Goal: Task Accomplishment & Management: Use online tool/utility

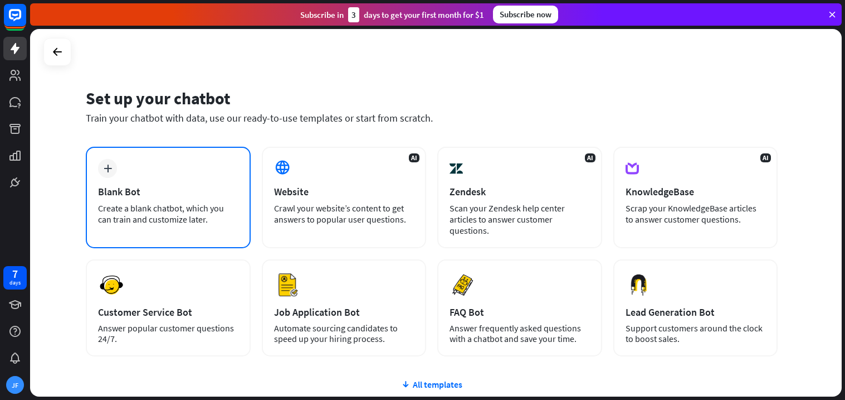
click at [113, 170] on div "plus" at bounding box center [107, 168] width 19 height 19
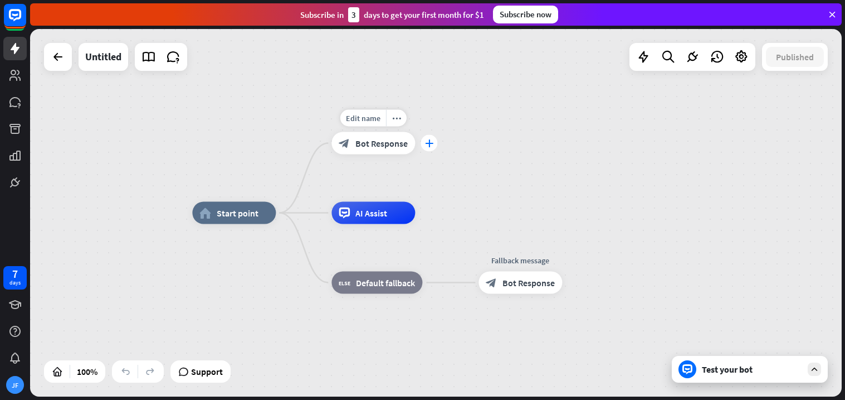
click at [427, 143] on icon "plus" at bounding box center [429, 143] width 8 height 8
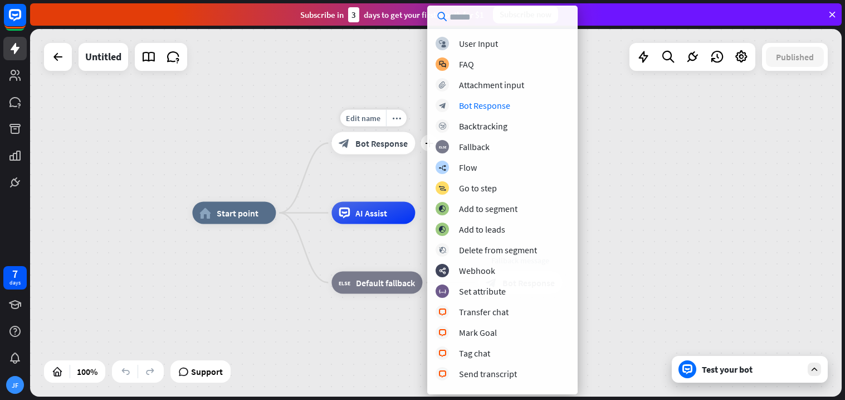
click at [377, 143] on span "Bot Response" at bounding box center [382, 143] width 52 height 11
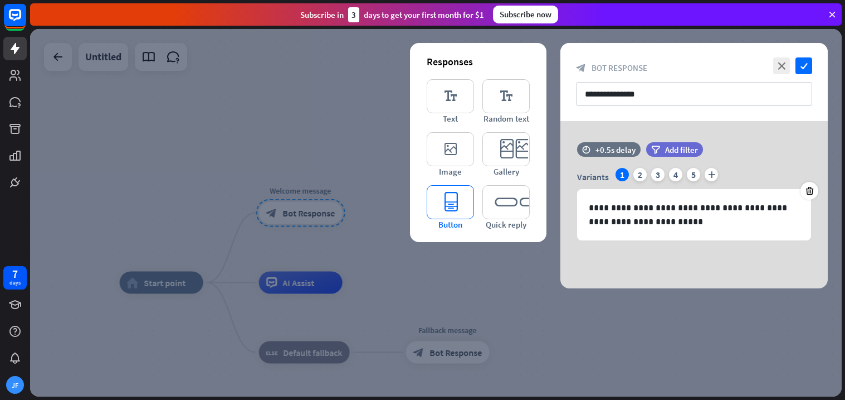
click at [466, 205] on icon "editor_button" at bounding box center [450, 202] width 47 height 34
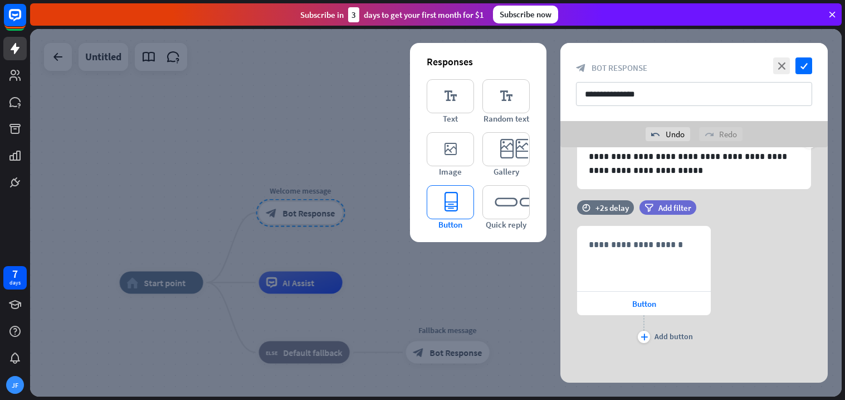
scroll to position [80, 0]
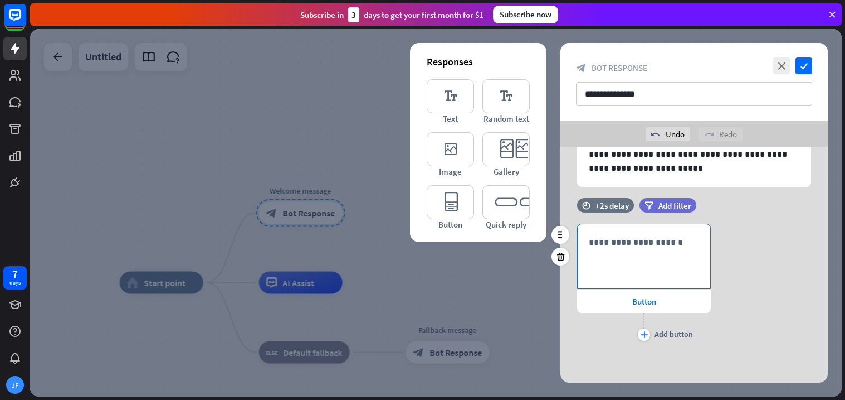
click at [657, 267] on div "**********" at bounding box center [644, 256] width 133 height 64
click at [788, 304] on div "639 * Button plus Add button" at bounding box center [695, 283] width 268 height 120
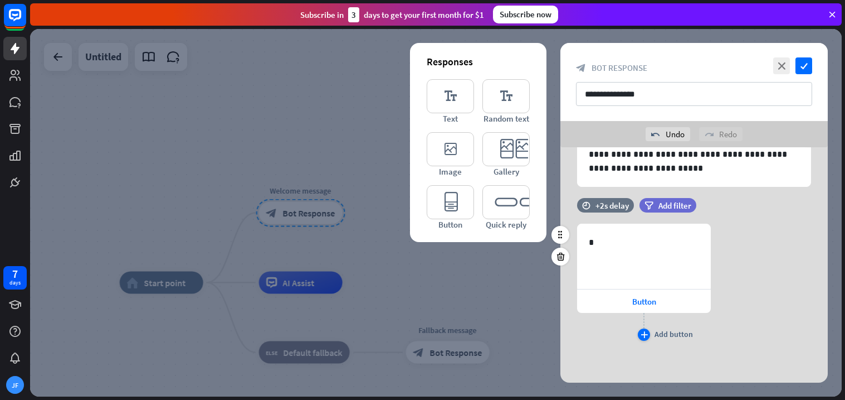
click at [647, 337] on icon "plus" at bounding box center [644, 334] width 7 height 7
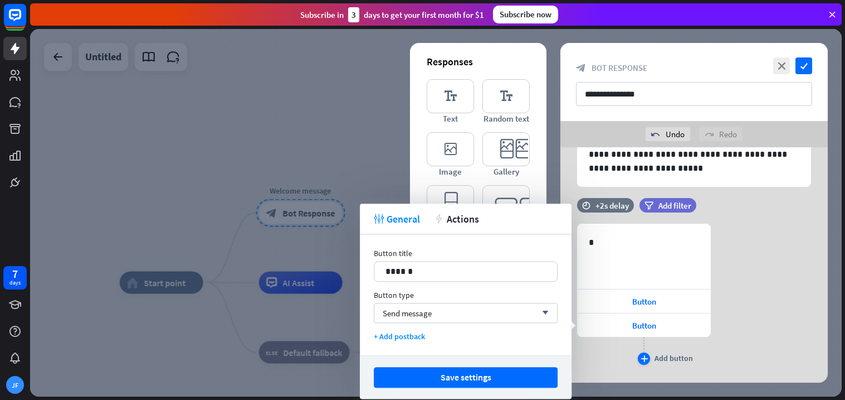
click at [645, 358] on icon "plus" at bounding box center [644, 358] width 7 height 7
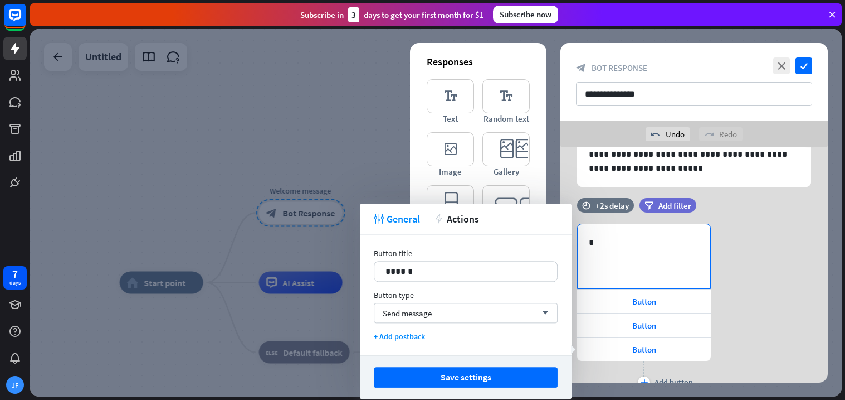
click at [628, 276] on div "*" at bounding box center [644, 256] width 133 height 64
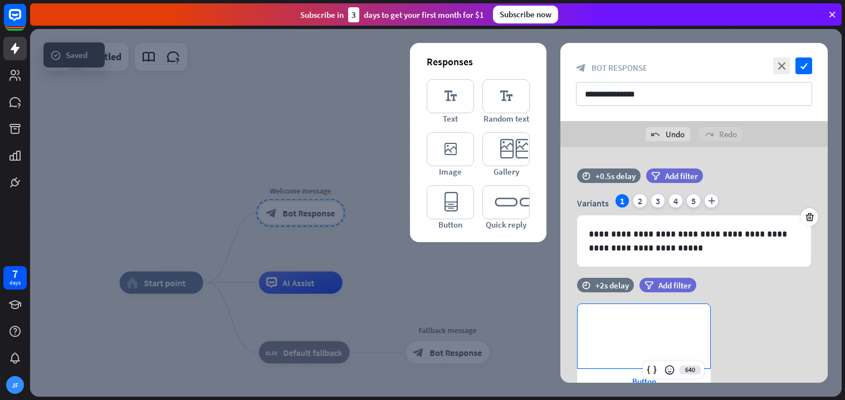
scroll to position [127, 0]
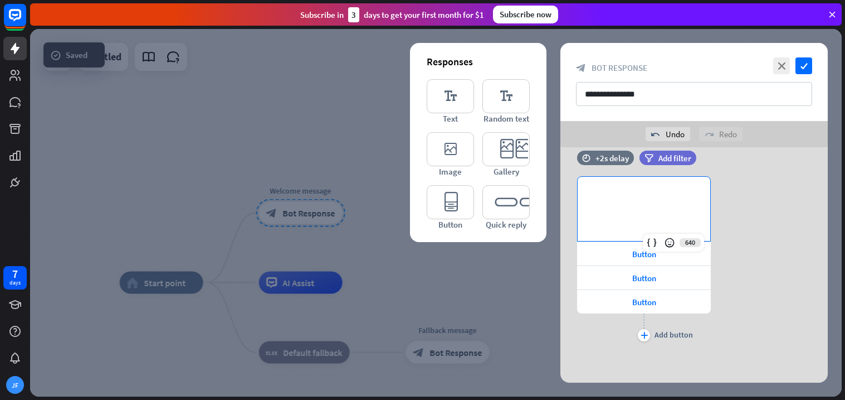
click at [752, 303] on div "**********" at bounding box center [695, 260] width 268 height 168
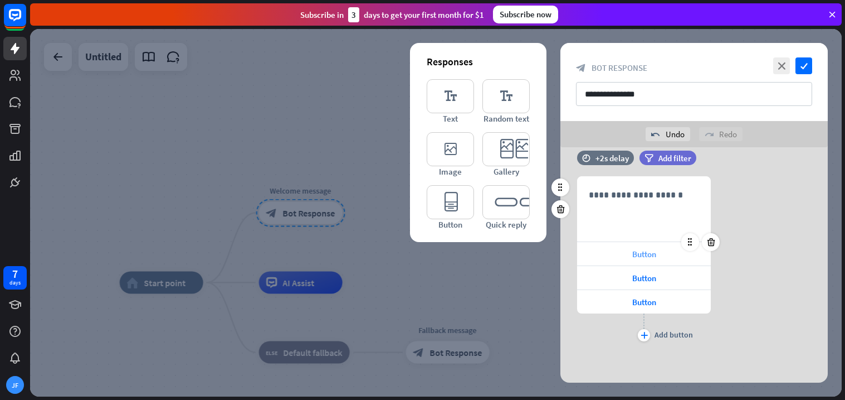
click at [655, 249] on span "Button" at bounding box center [645, 254] width 24 height 11
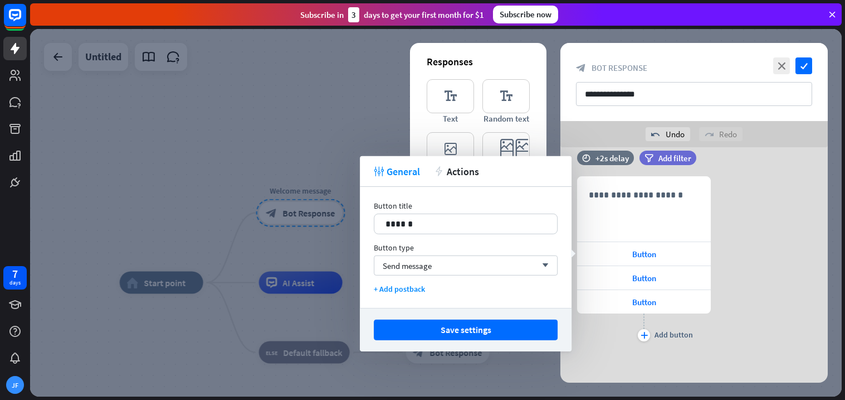
click at [318, 231] on div at bounding box center [436, 212] width 812 height 367
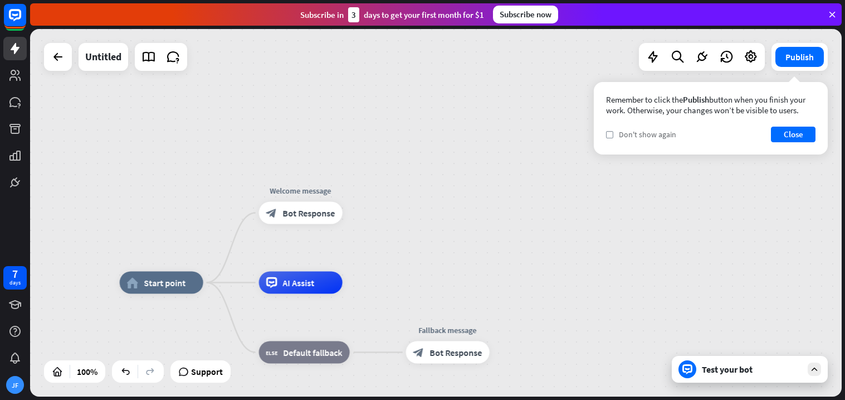
click at [614, 134] on div "check Don't show again" at bounding box center [641, 134] width 70 height 10
click at [809, 132] on button "Close" at bounding box center [793, 135] width 45 height 16
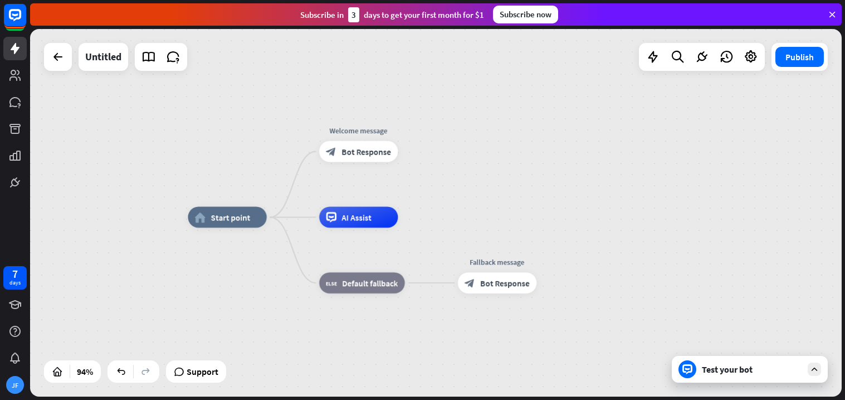
drag, startPoint x: 379, startPoint y: 240, endPoint x: 439, endPoint y: 176, distance: 88.0
click at [439, 176] on div "home_2 Start point Welcome message block_bot_response Bot Response AI Assist bl…" at bounding box center [436, 212] width 812 height 367
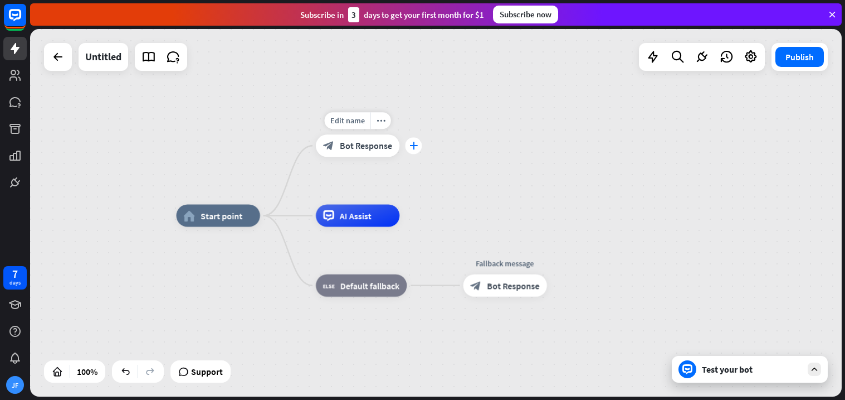
click at [418, 147] on div "plus" at bounding box center [413, 145] width 17 height 17
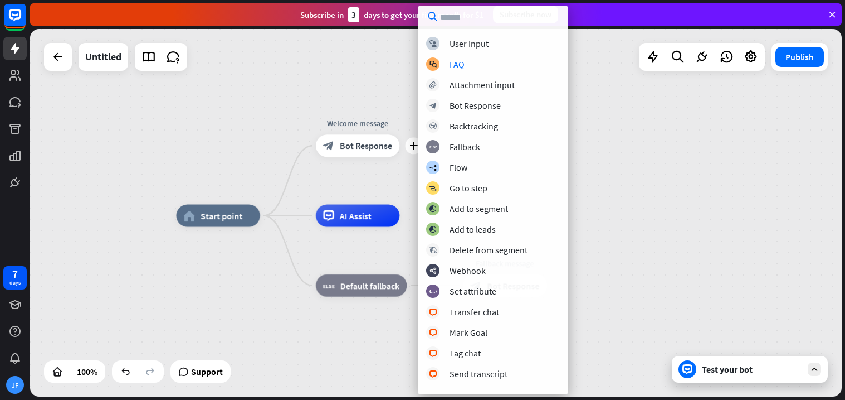
click at [357, 74] on div "home_2 Start point plus Welcome message block_bot_response Bot Response AI Assi…" at bounding box center [436, 212] width 812 height 367
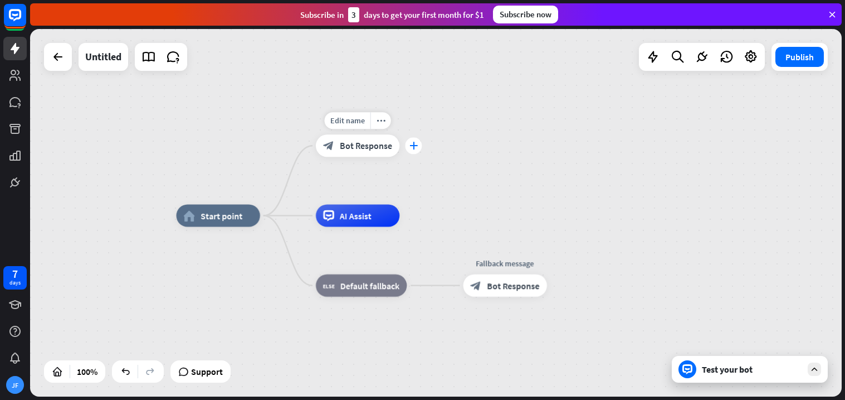
click at [408, 143] on div "plus" at bounding box center [413, 145] width 17 height 17
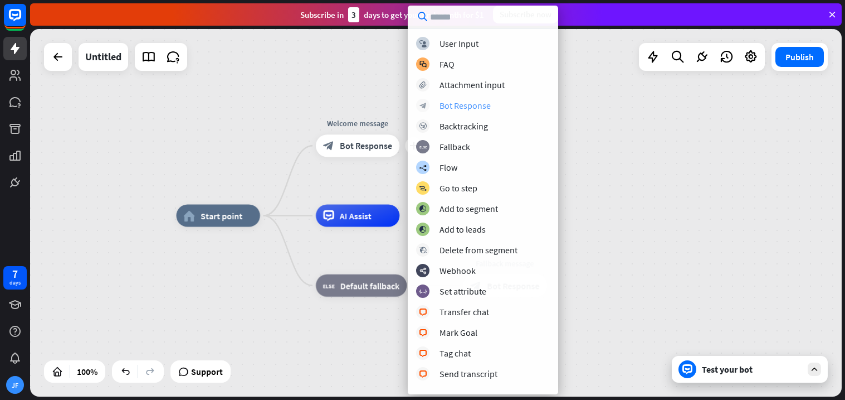
click at [459, 108] on div "Bot Response" at bounding box center [465, 105] width 51 height 11
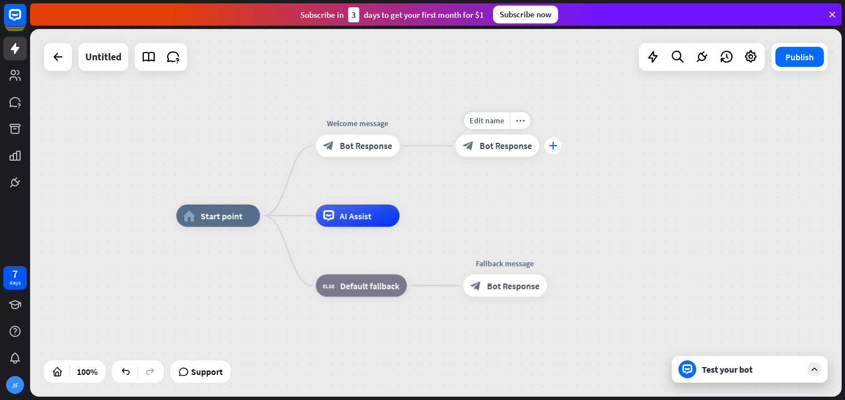
click at [555, 152] on div "plus" at bounding box center [553, 145] width 17 height 17
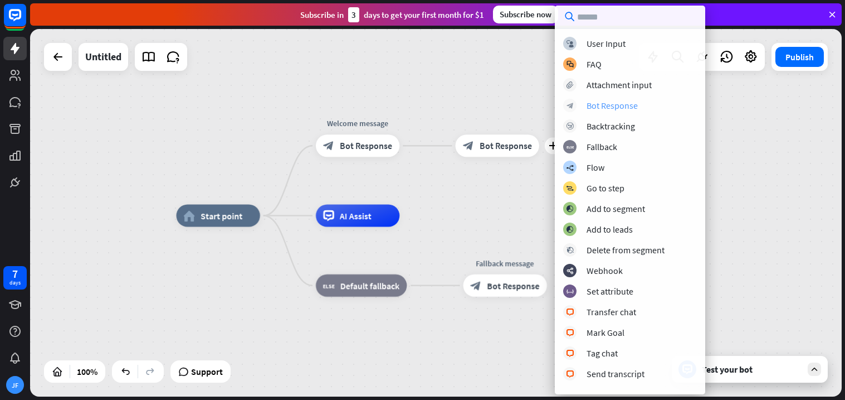
click at [612, 111] on div "Bot Response" at bounding box center [612, 105] width 51 height 11
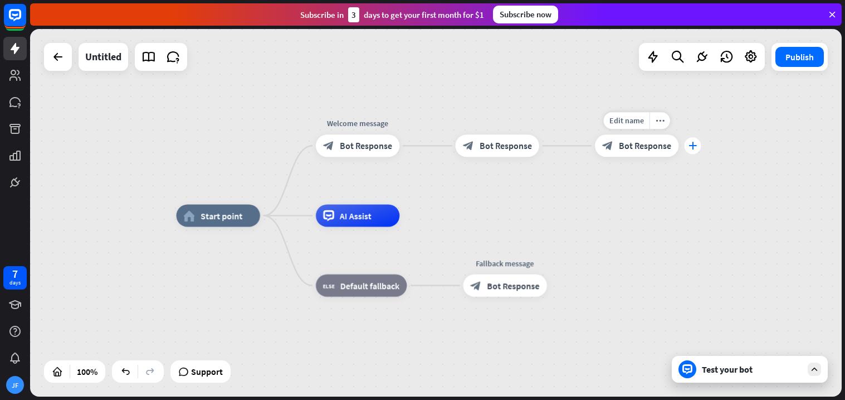
click at [687, 145] on div "plus" at bounding box center [692, 145] width 17 height 17
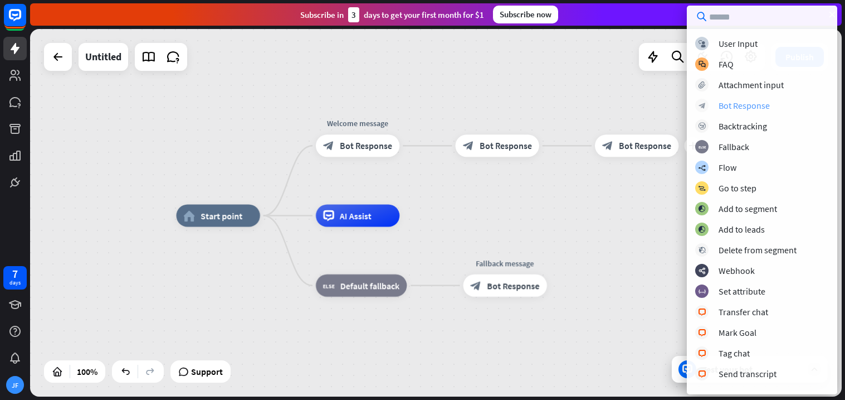
click at [700, 103] on icon "block_bot_response" at bounding box center [702, 105] width 7 height 7
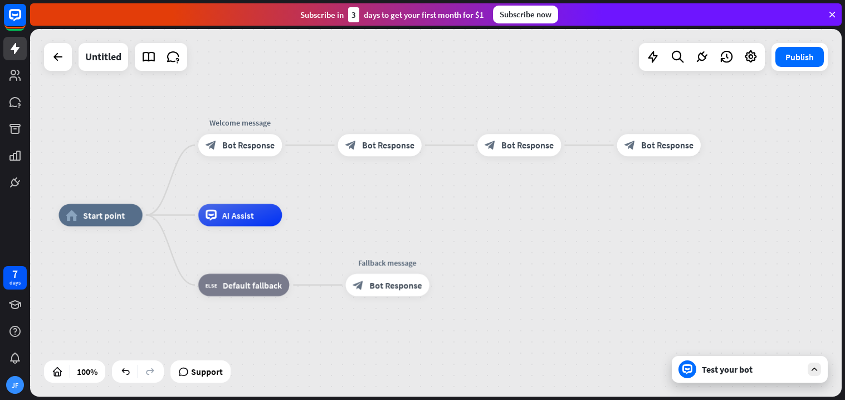
drag, startPoint x: 698, startPoint y: 189, endPoint x: 580, endPoint y: 188, distance: 117.6
click at [580, 188] on div "home_2 Start point Welcome message block_bot_response Bot Response block_bot_re…" at bounding box center [436, 212] width 812 height 367
click at [232, 140] on span "Bot Response" at bounding box center [248, 144] width 52 height 11
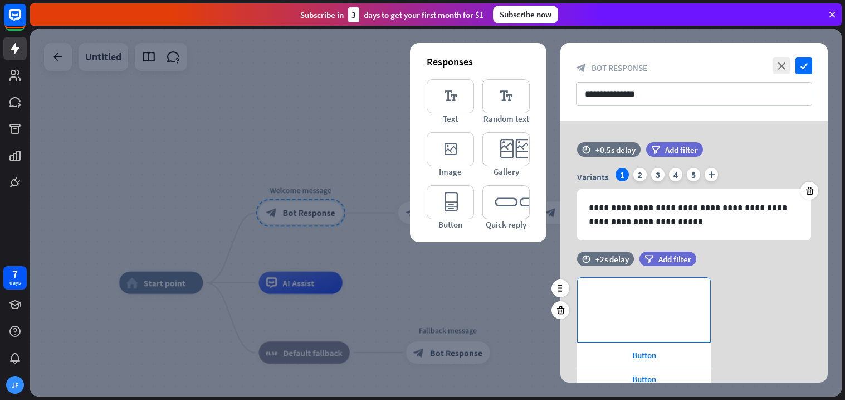
click at [651, 305] on div "**********" at bounding box center [644, 310] width 133 height 64
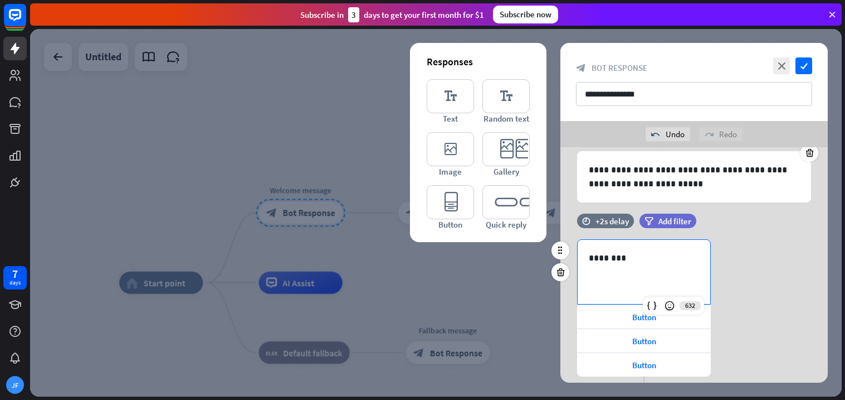
scroll to position [76, 0]
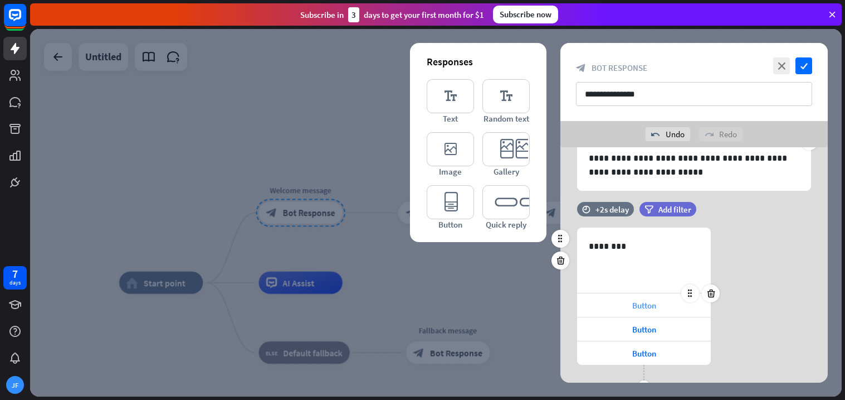
click at [617, 305] on div "Button" at bounding box center [644, 304] width 134 height 23
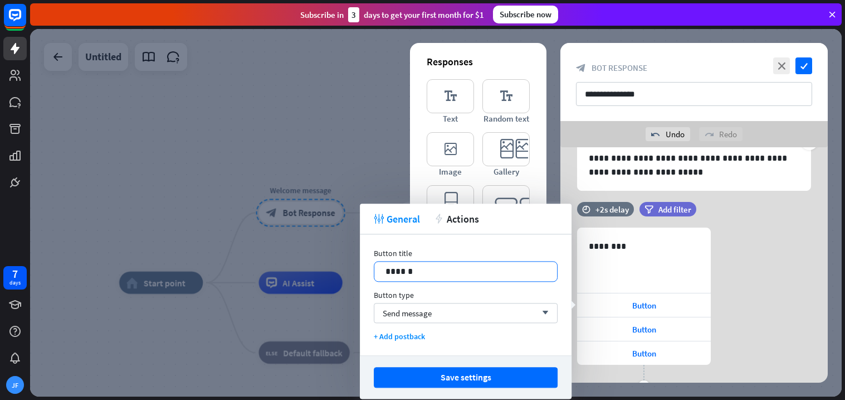
click at [464, 266] on p "******" at bounding box center [466, 271] width 161 height 14
click at [479, 313] on div "Send message arrow_down" at bounding box center [466, 313] width 184 height 20
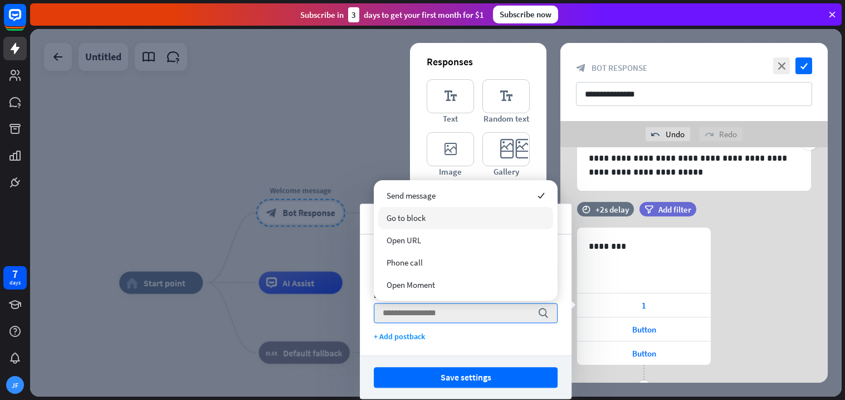
click at [436, 224] on div "Go to block" at bounding box center [465, 218] width 175 height 22
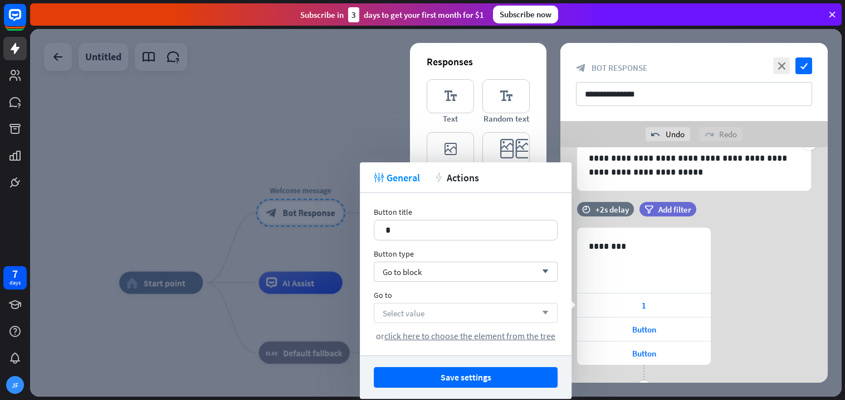
click at [465, 309] on div "Select value arrow_down" at bounding box center [466, 313] width 184 height 20
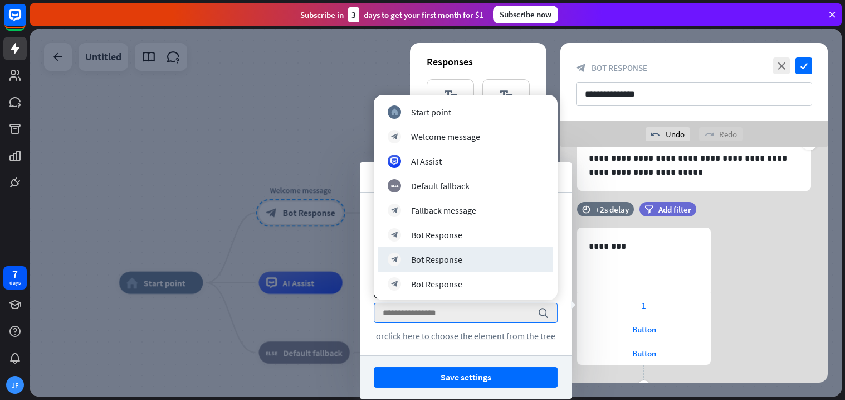
click at [762, 264] on div "632 ******** 1 Button Button plus Add button" at bounding box center [695, 311] width 268 height 168
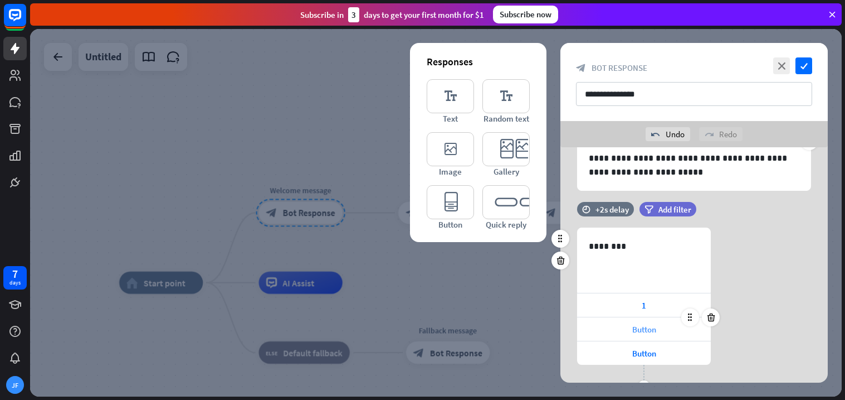
click at [663, 328] on div "Button" at bounding box center [644, 328] width 134 height 23
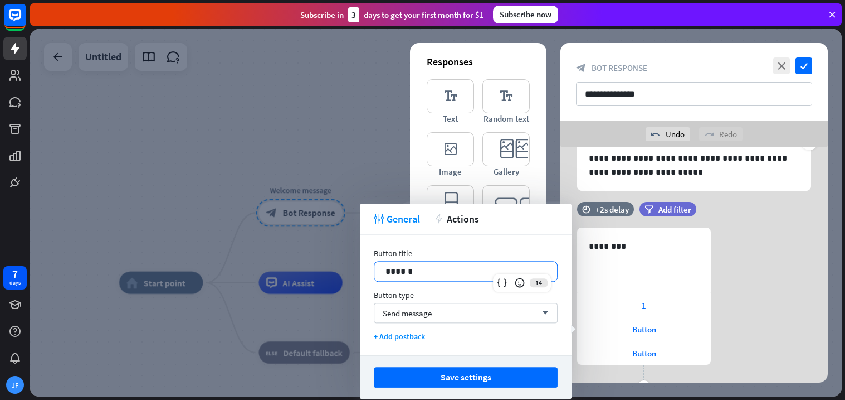
click at [459, 275] on p "******" at bounding box center [466, 271] width 161 height 14
click at [469, 302] on div "Button type Send message arrow_down" at bounding box center [466, 306] width 184 height 33
click at [469, 303] on div "Send message arrow_down" at bounding box center [466, 313] width 184 height 20
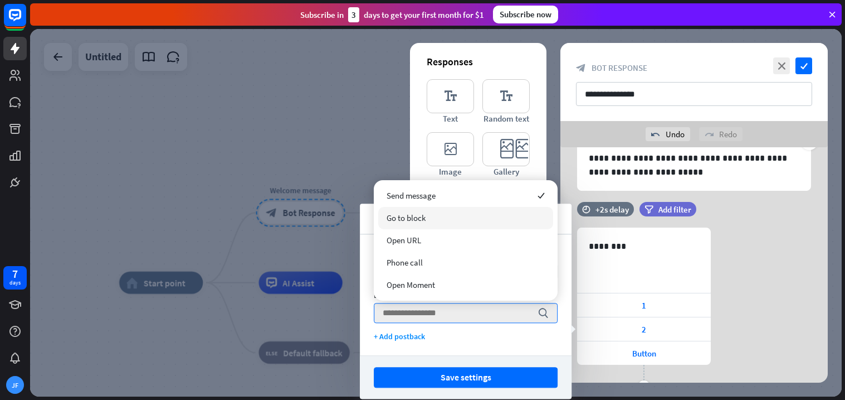
click at [409, 225] on div "Go to block" at bounding box center [465, 218] width 175 height 22
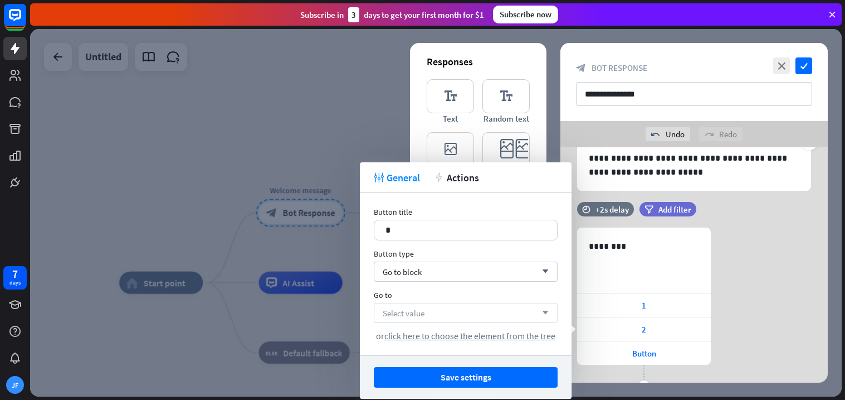
click at [427, 308] on div "Select value arrow_down" at bounding box center [466, 313] width 184 height 20
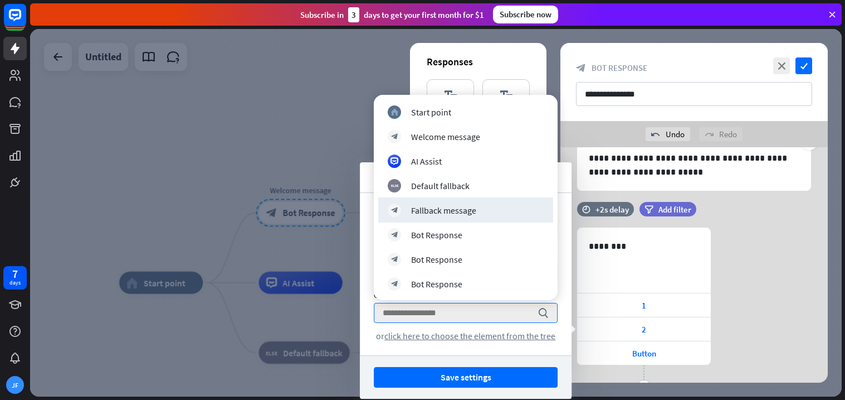
click at [748, 250] on div "632 ******** 1 2 Button plus Add button" at bounding box center [695, 311] width 268 height 168
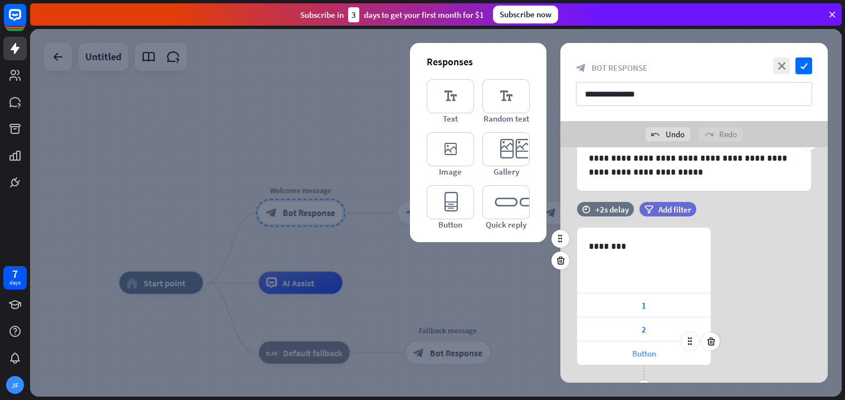
click at [664, 342] on div "Button" at bounding box center [644, 352] width 134 height 23
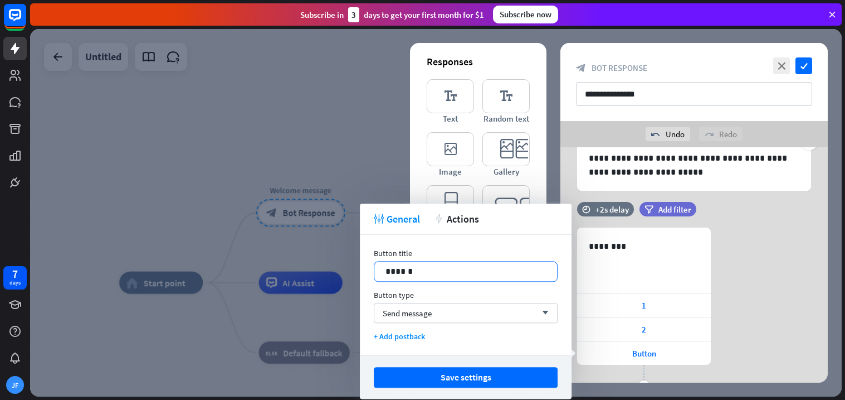
click at [468, 266] on p "******" at bounding box center [466, 271] width 161 height 14
click at [464, 314] on div "Send message arrow_down" at bounding box center [466, 313] width 184 height 20
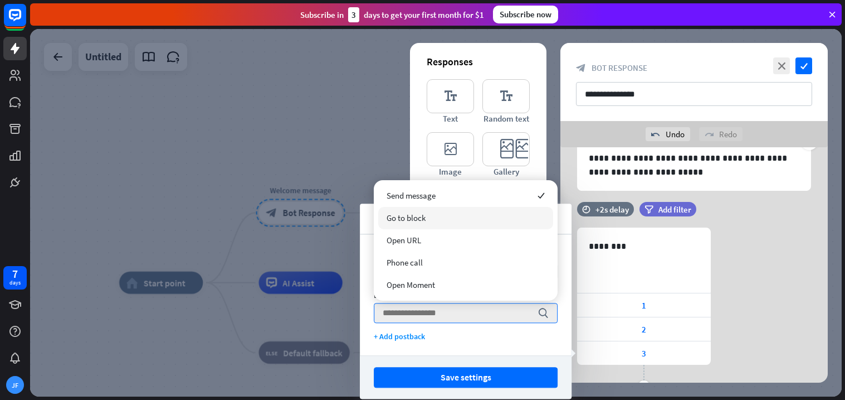
click at [421, 223] on div "Go to block" at bounding box center [465, 218] width 175 height 22
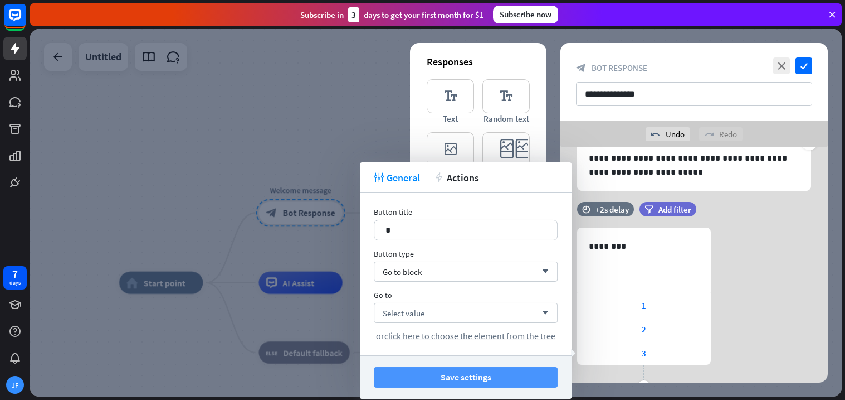
click at [426, 375] on button "Save settings" at bounding box center [466, 377] width 184 height 21
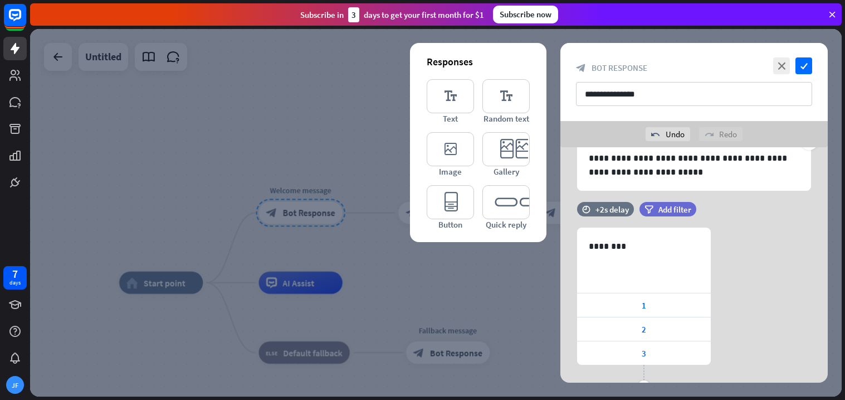
click at [330, 277] on div at bounding box center [436, 212] width 812 height 367
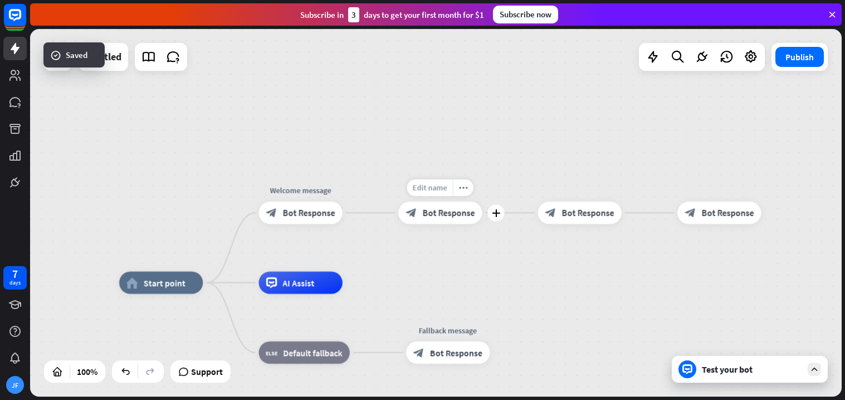
click at [431, 185] on span "Edit name" at bounding box center [430, 187] width 35 height 10
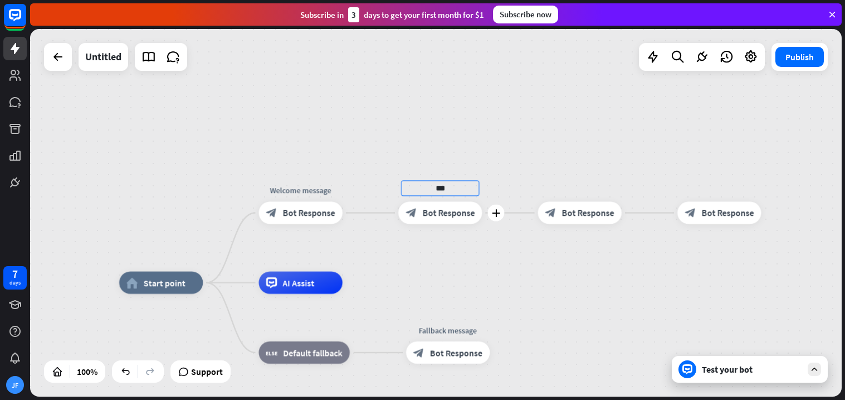
type input "***"
click at [577, 211] on span "Bot Response" at bounding box center [588, 212] width 52 height 11
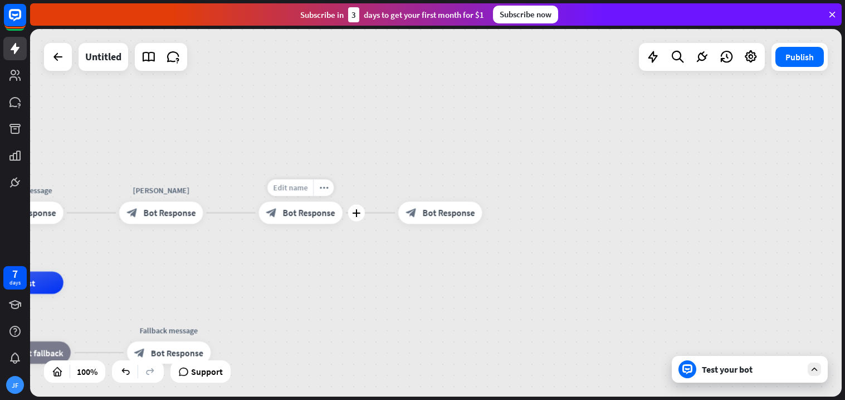
click at [294, 187] on span "Edit name" at bounding box center [290, 187] width 35 height 10
type input "*******"
click at [424, 188] on span "Edit name" at bounding box center [430, 187] width 35 height 10
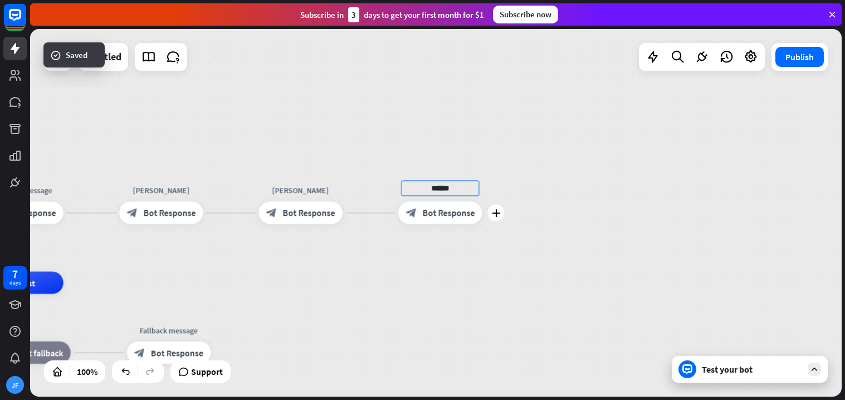
type input "******"
click at [228, 164] on div "home_2 Start point Welcome message block_bot_response Bot Response [PERSON_NAME…" at bounding box center [436, 212] width 812 height 367
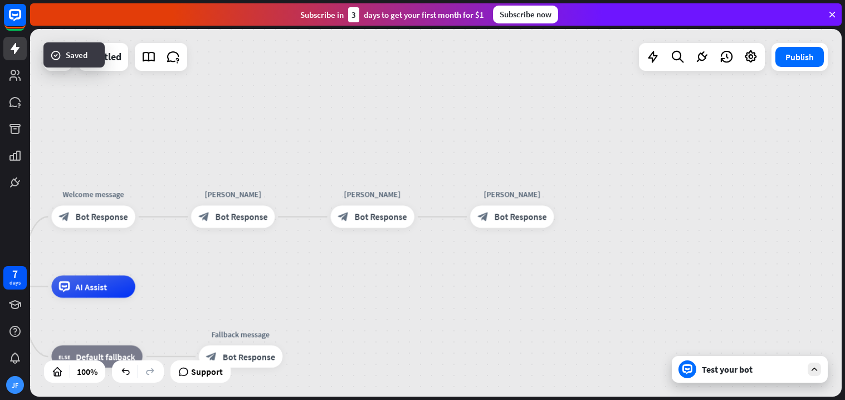
drag, startPoint x: 228, startPoint y: 164, endPoint x: 300, endPoint y: 167, distance: 72.0
click at [300, 167] on div "home_2 Start point Welcome message block_bot_response Bot Response [PERSON_NAME…" at bounding box center [436, 212] width 812 height 367
click at [101, 208] on div "block_bot_response Bot Response" at bounding box center [94, 216] width 84 height 22
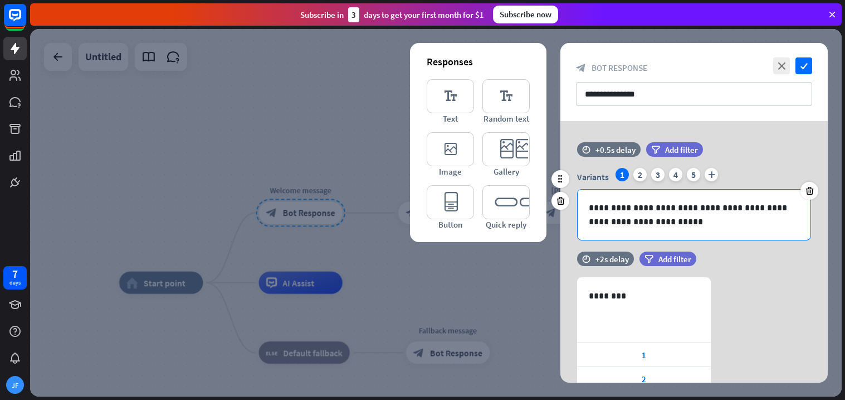
scroll to position [101, 0]
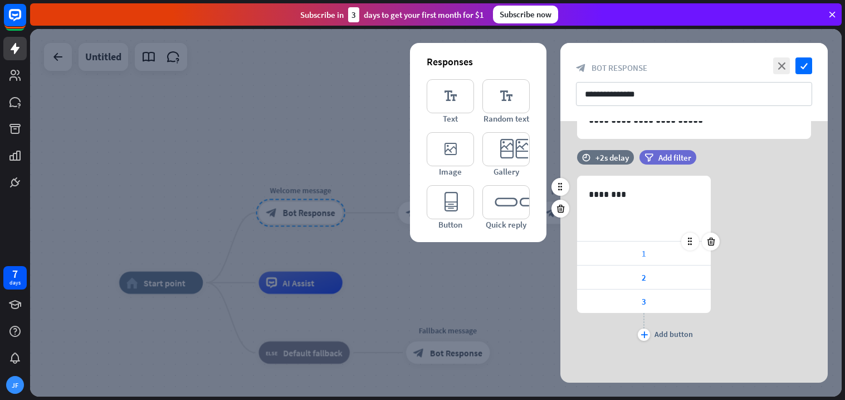
click at [645, 258] on div "1" at bounding box center [644, 252] width 134 height 23
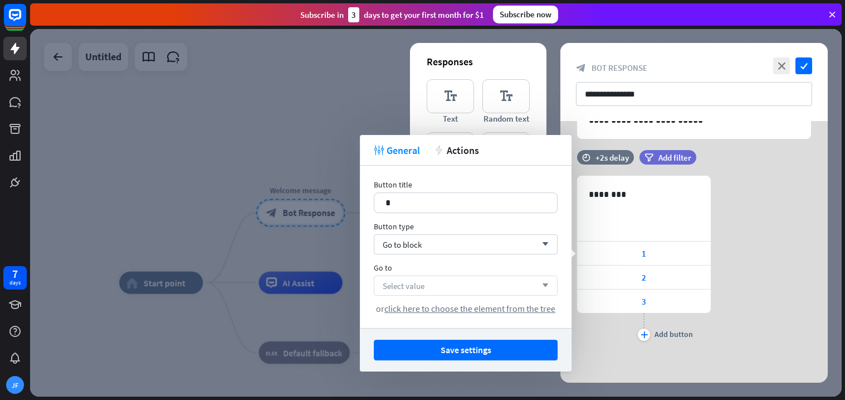
click at [477, 288] on div "Select value arrow_down" at bounding box center [466, 285] width 184 height 20
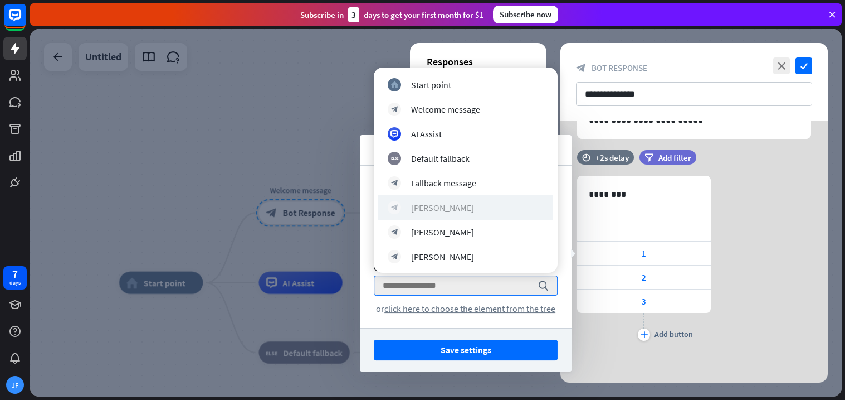
click at [425, 205] on div "[PERSON_NAME]" at bounding box center [442, 207] width 63 height 11
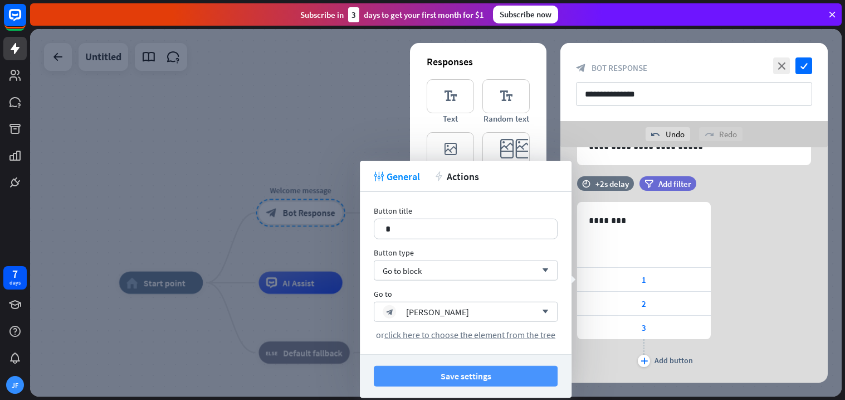
click at [493, 382] on button "Save settings" at bounding box center [466, 376] width 184 height 21
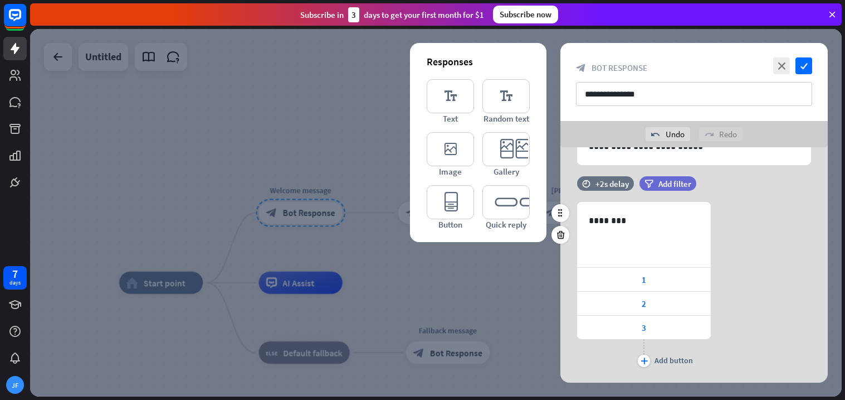
click at [761, 234] on div "632 ******** 1 2 3 plus Add button" at bounding box center [695, 286] width 268 height 168
click at [663, 301] on div "2" at bounding box center [644, 302] width 134 height 23
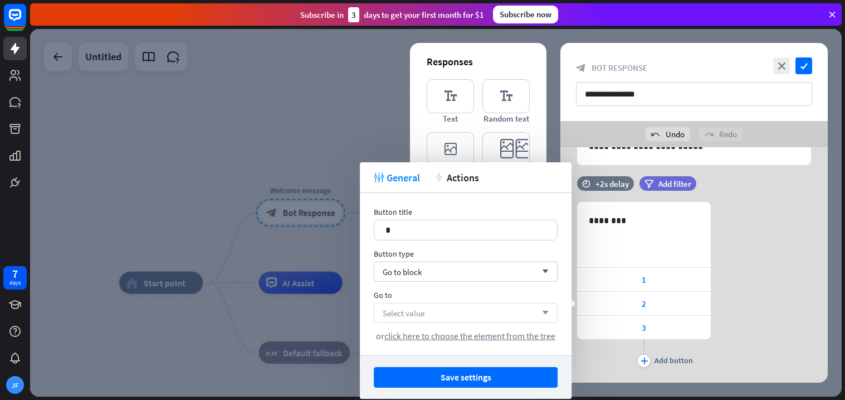
click at [489, 310] on div "Select value arrow_down" at bounding box center [466, 313] width 184 height 20
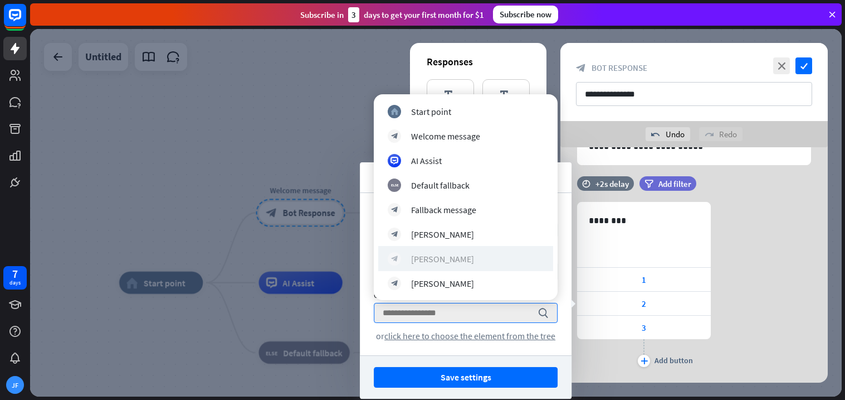
click at [450, 261] on div "block_bot_response [PERSON_NAME]" at bounding box center [466, 258] width 156 height 13
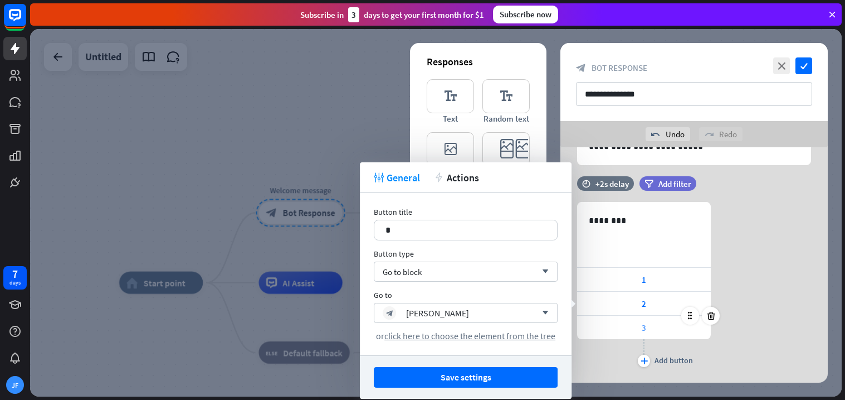
click at [610, 331] on div "3" at bounding box center [644, 326] width 134 height 23
click at [508, 309] on div "Select value arrow_down" at bounding box center [466, 313] width 184 height 20
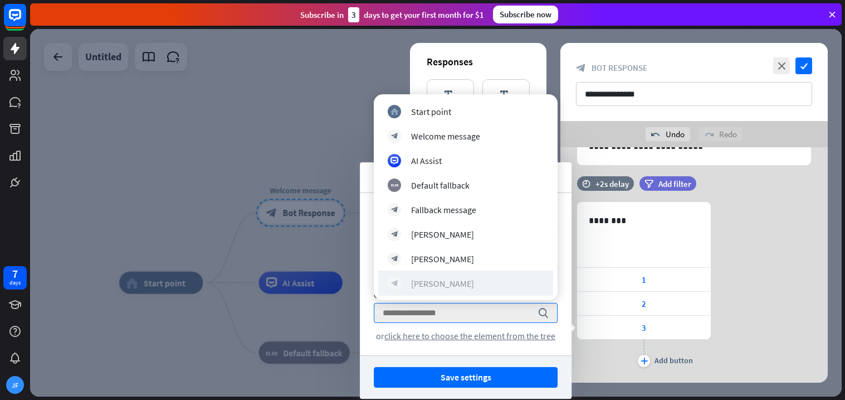
click at [479, 285] on div "block_bot_response [PERSON_NAME]" at bounding box center [466, 282] width 156 height 13
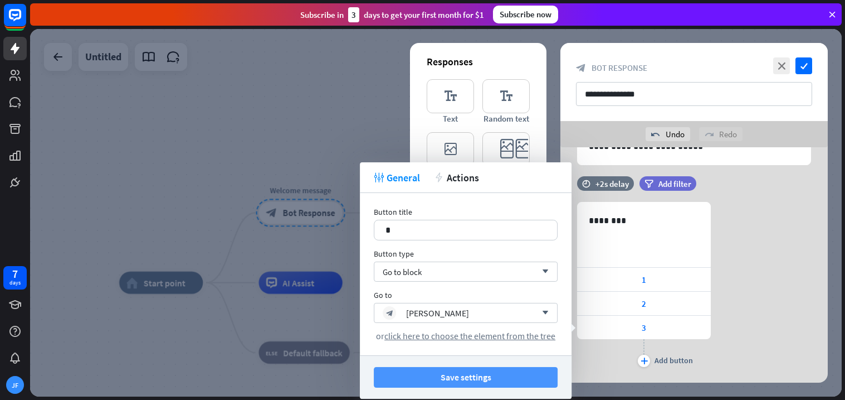
click at [501, 372] on button "Save settings" at bounding box center [466, 377] width 184 height 21
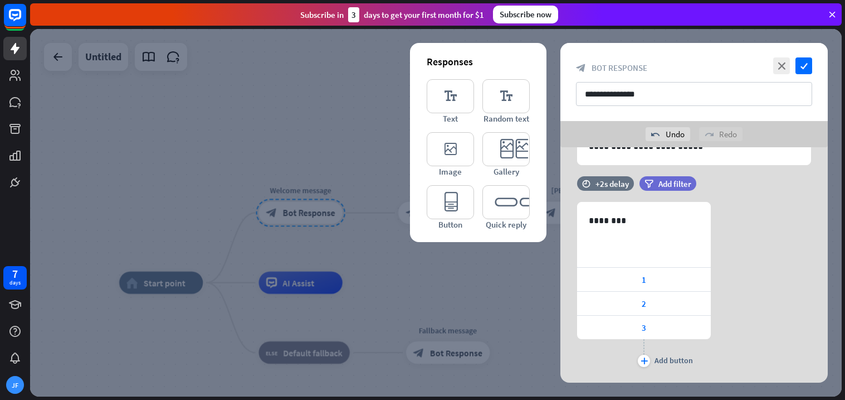
click at [475, 292] on div at bounding box center [436, 212] width 812 height 367
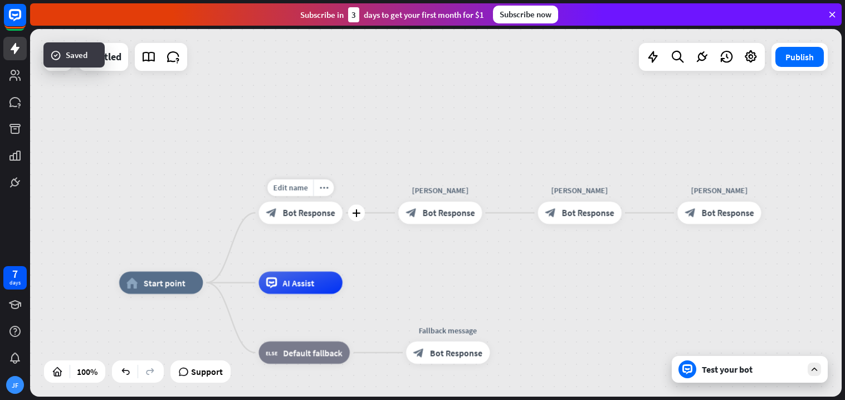
click at [315, 208] on span "Bot Response" at bounding box center [309, 212] width 52 height 11
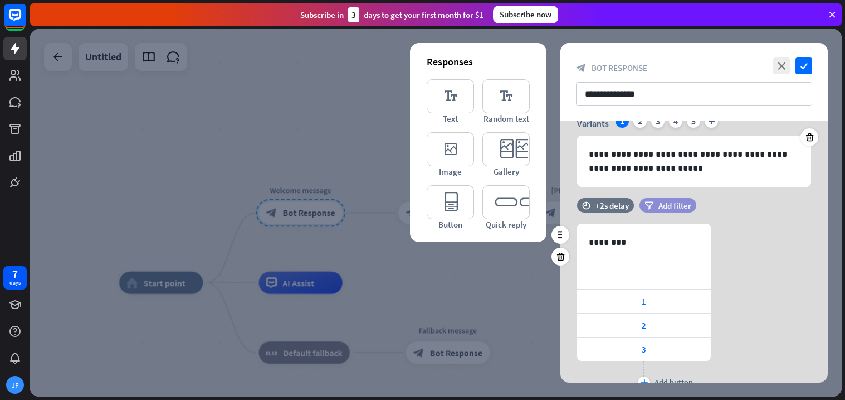
scroll to position [59, 0]
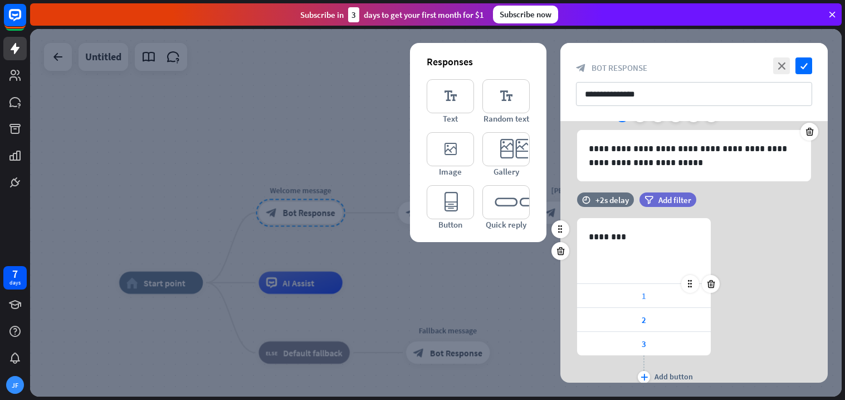
click at [653, 292] on div "1" at bounding box center [644, 295] width 134 height 23
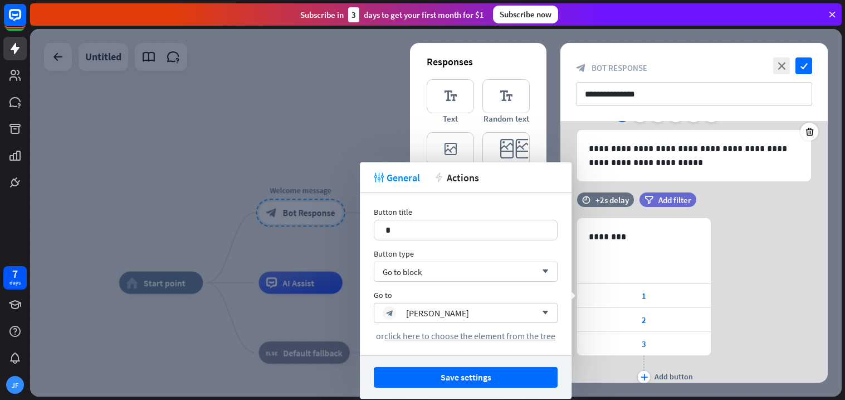
click at [349, 150] on div at bounding box center [436, 212] width 812 height 367
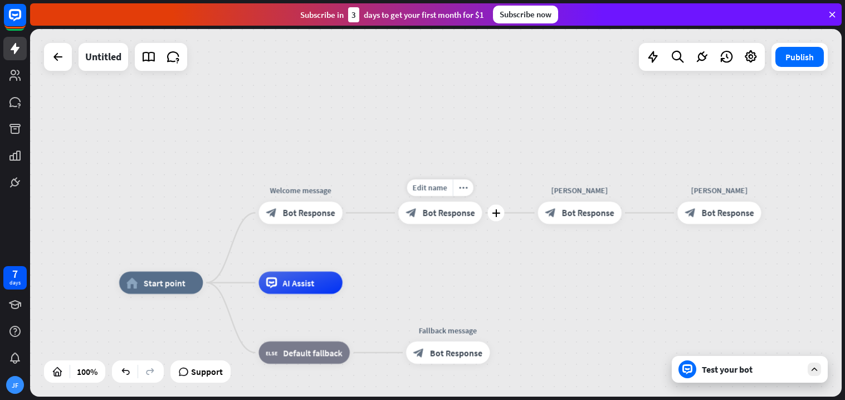
click at [432, 207] on span "Bot Response" at bounding box center [448, 212] width 52 height 11
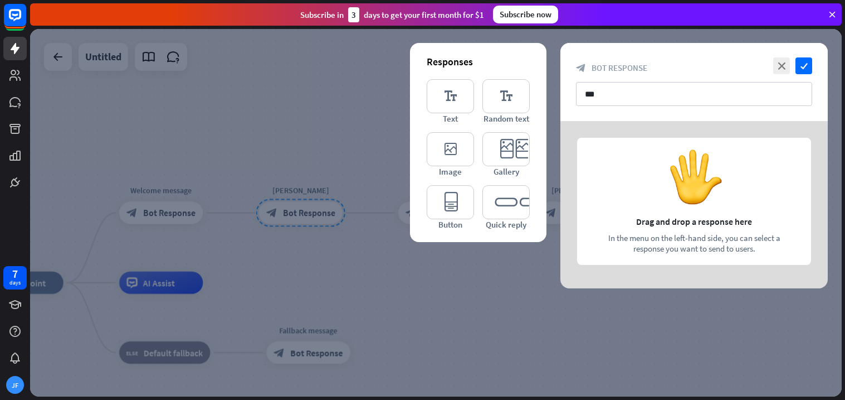
click at [694, 171] on div at bounding box center [695, 204] width 268 height 167
click at [693, 176] on div at bounding box center [695, 204] width 268 height 167
drag, startPoint x: 693, startPoint y: 176, endPoint x: 673, endPoint y: 174, distance: 20.7
click at [673, 174] on div at bounding box center [695, 204] width 268 height 167
click at [799, 65] on icon "check" at bounding box center [804, 65] width 17 height 17
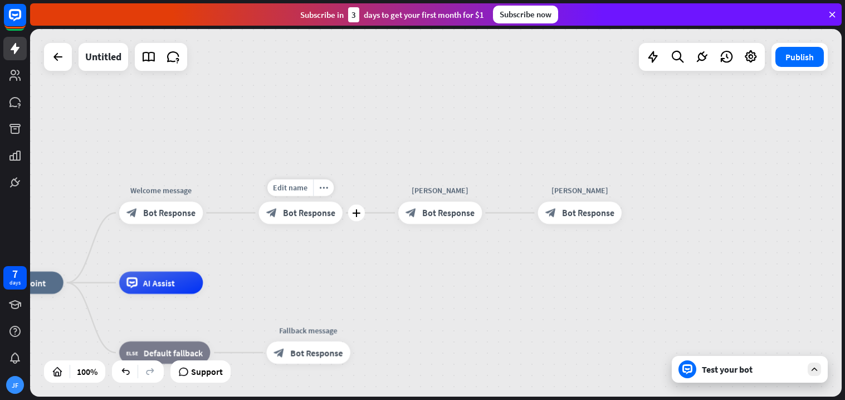
click at [308, 211] on span "Bot Response" at bounding box center [309, 212] width 52 height 11
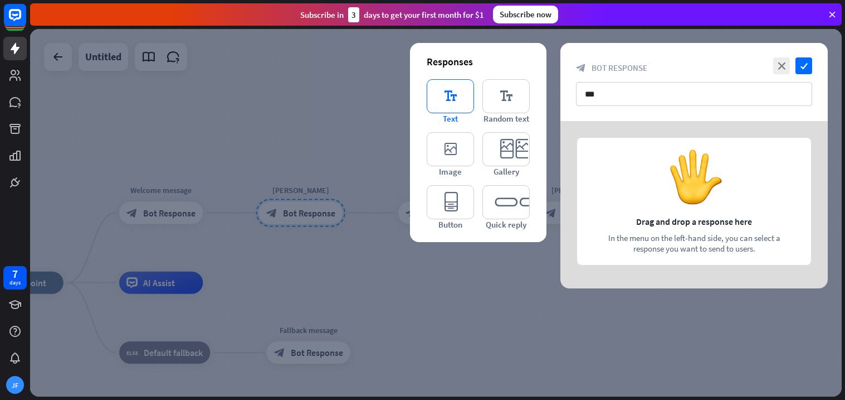
click at [452, 102] on icon "editor_text" at bounding box center [450, 96] width 47 height 34
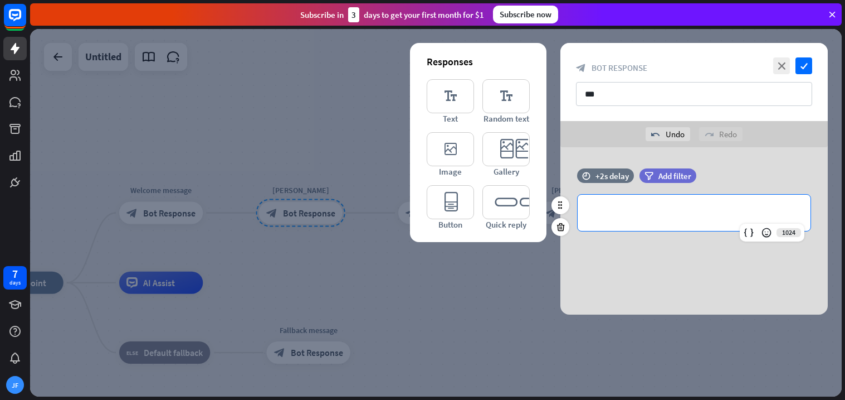
click at [605, 206] on p "**********" at bounding box center [694, 213] width 211 height 14
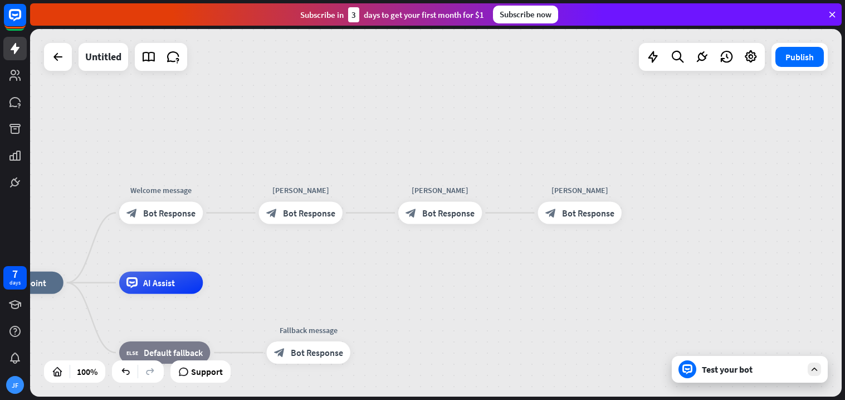
click at [735, 366] on div "Test your bot" at bounding box center [752, 368] width 100 height 11
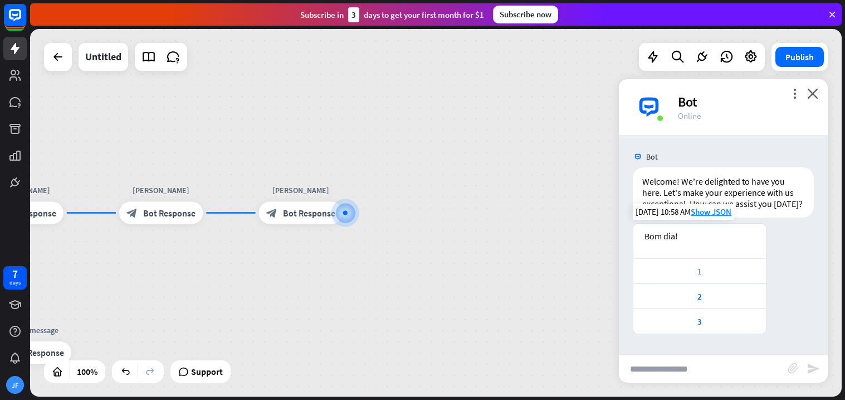
click at [703, 274] on div "1" at bounding box center [699, 271] width 121 height 11
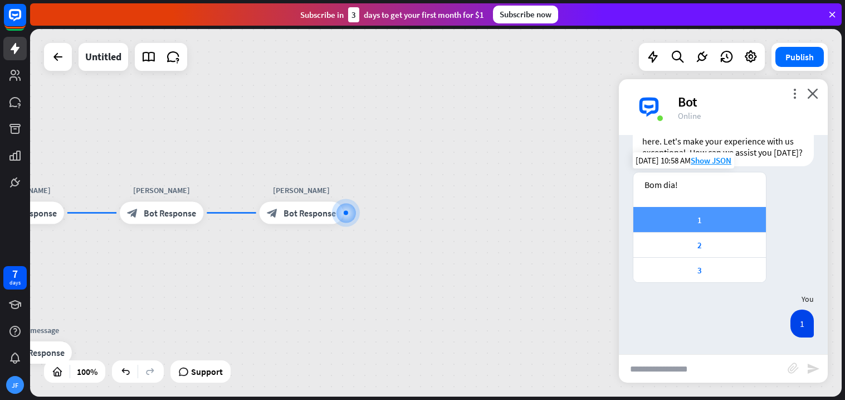
scroll to position [51, 0]
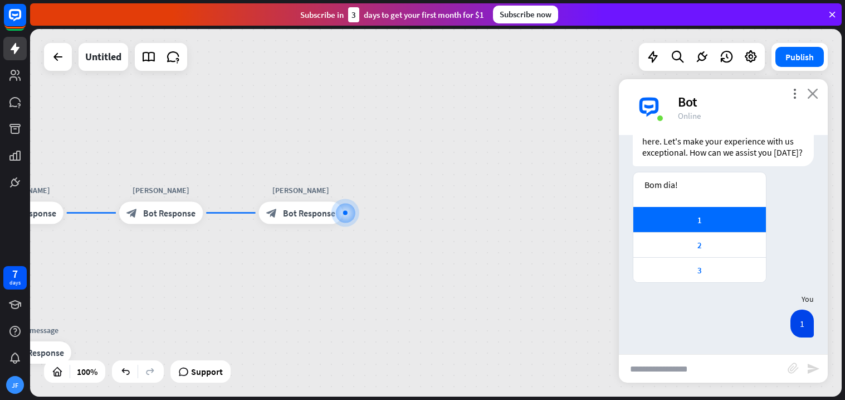
click at [810, 92] on icon "close" at bounding box center [813, 93] width 11 height 11
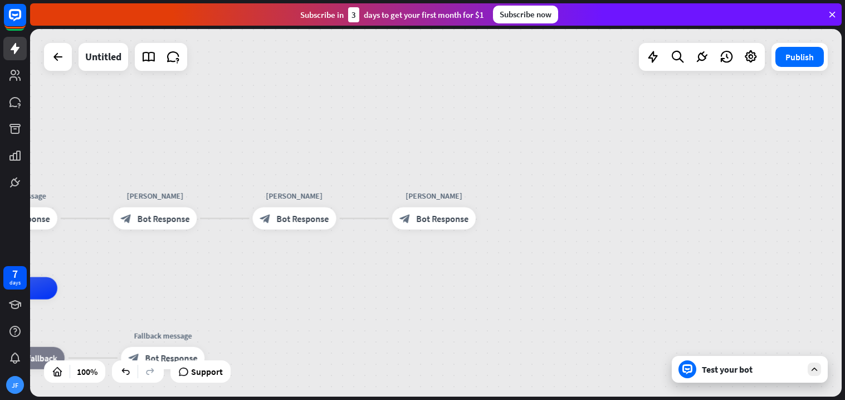
drag, startPoint x: 510, startPoint y: 159, endPoint x: 644, endPoint y: 164, distance: 133.3
click at [644, 164] on div "home_2 Start point Welcome message block_bot_response Bot Response [PERSON_NAME…" at bounding box center [436, 212] width 812 height 367
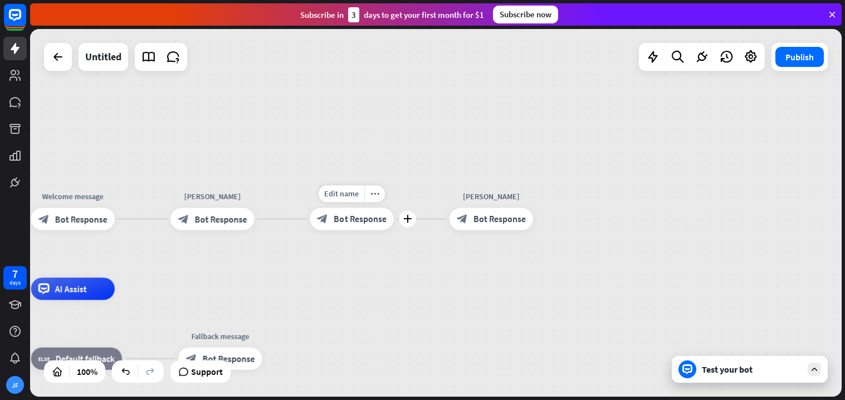
drag, startPoint x: 349, startPoint y: 184, endPoint x: 421, endPoint y: 186, distance: 71.9
click at [393, 207] on div "Edit name more_horiz plus [PERSON_NAME] Bot Response" at bounding box center [352, 218] width 84 height 22
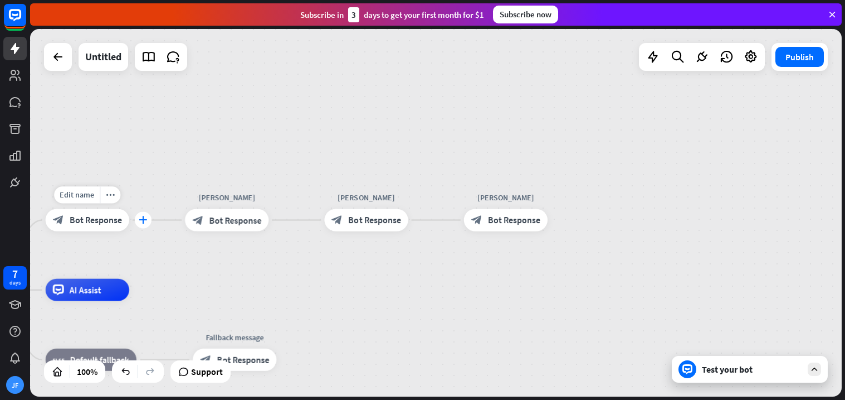
click at [139, 218] on icon "plus" at bounding box center [143, 220] width 8 height 8
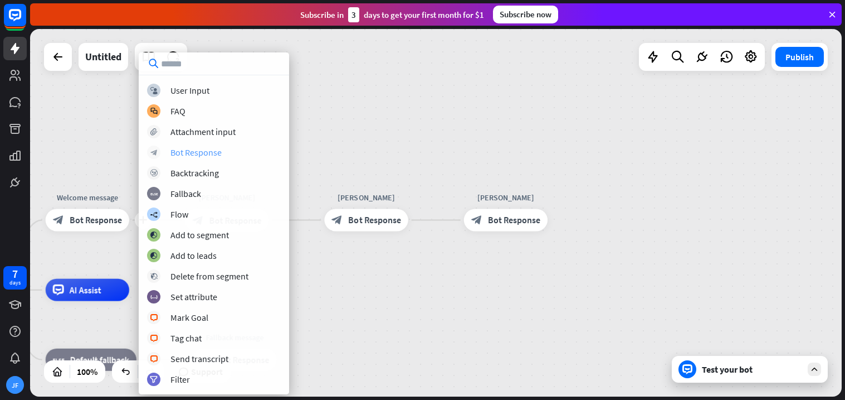
click at [177, 155] on div "Bot Response" at bounding box center [196, 152] width 51 height 11
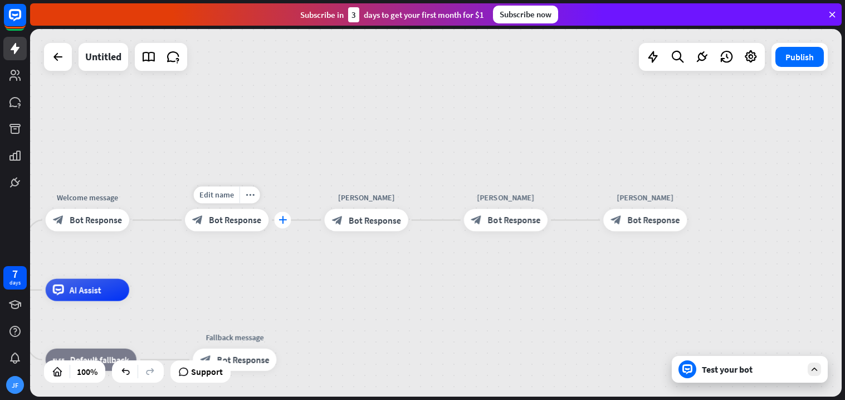
click at [275, 221] on div "plus" at bounding box center [282, 219] width 17 height 17
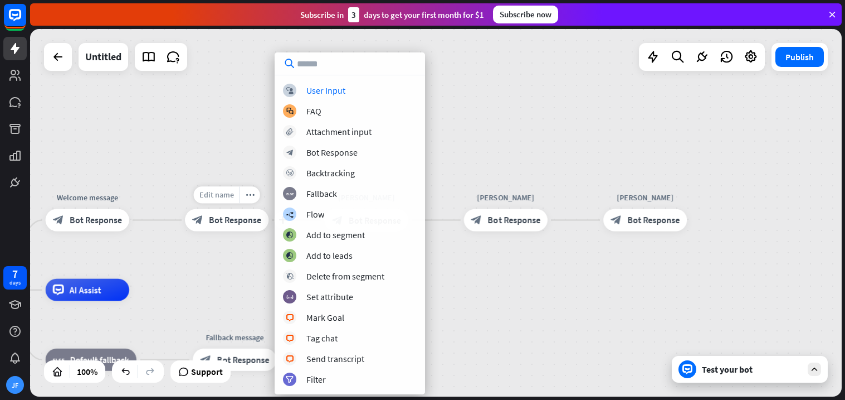
click at [231, 197] on span "Edit name" at bounding box center [217, 194] width 35 height 10
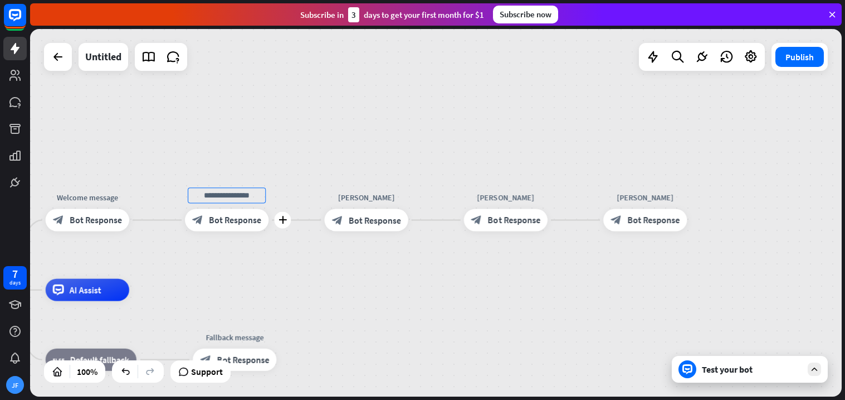
click at [266, 208] on div "plus block_bot_response Bot Response" at bounding box center [227, 219] width 84 height 22
click at [256, 197] on div "more_horiz" at bounding box center [250, 194] width 21 height 17
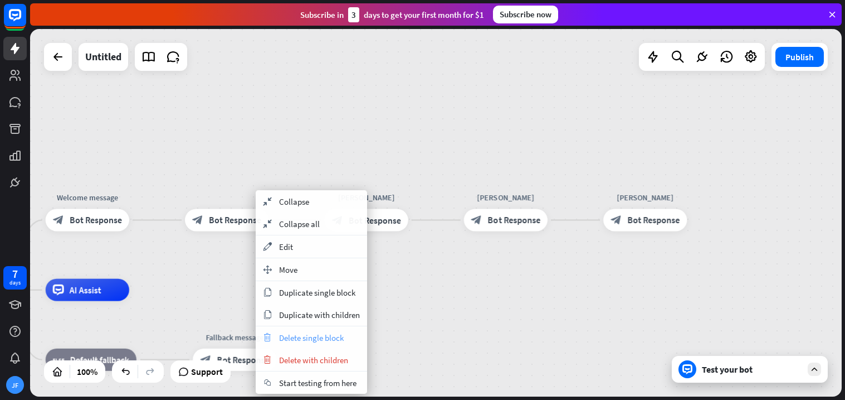
click at [321, 337] on span "Delete single block" at bounding box center [311, 337] width 65 height 11
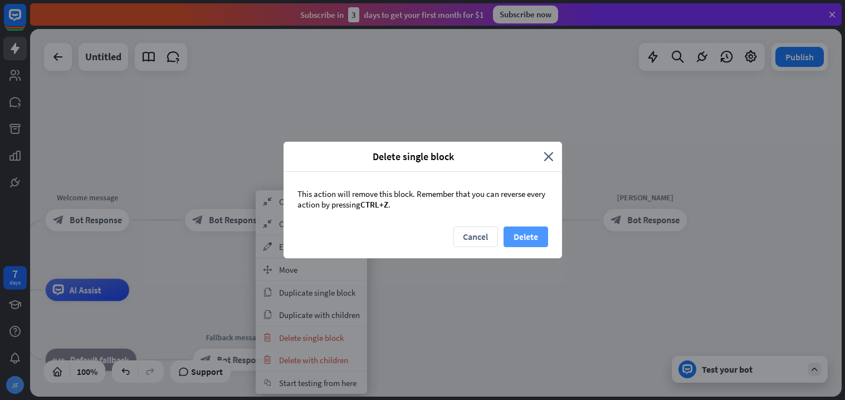
click at [522, 241] on button "Delete" at bounding box center [526, 236] width 45 height 21
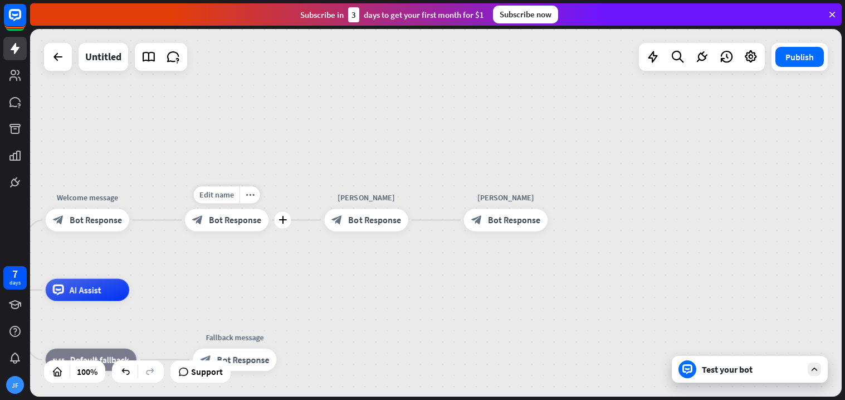
click at [238, 219] on span "Bot Response" at bounding box center [235, 219] width 52 height 11
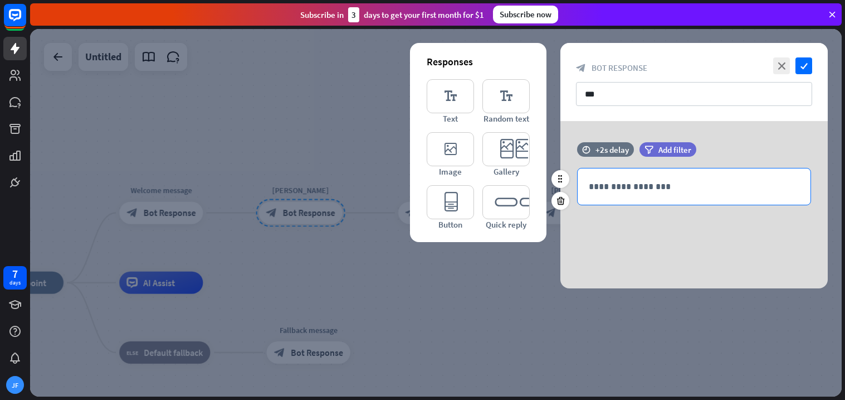
click at [599, 186] on p "**********" at bounding box center [694, 186] width 211 height 14
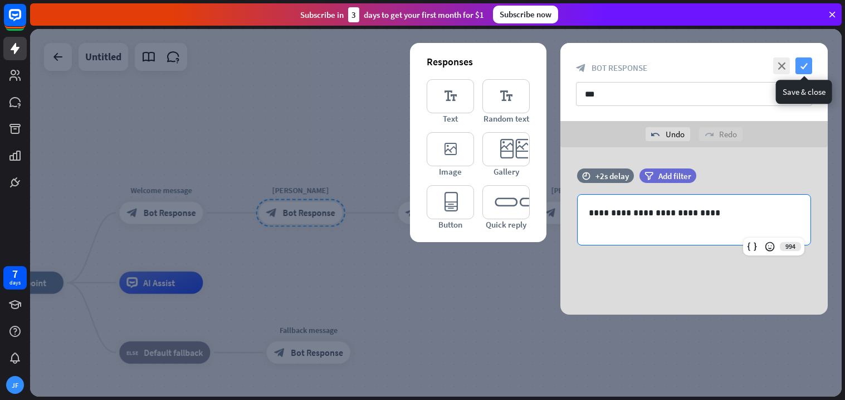
click at [805, 64] on icon "check" at bounding box center [804, 65] width 17 height 17
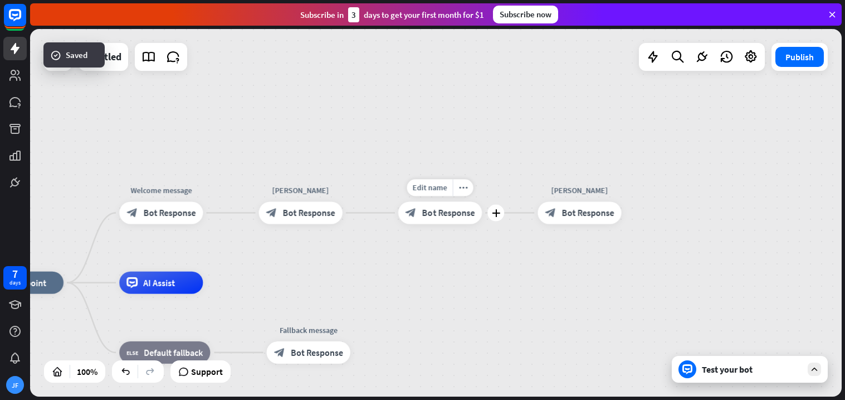
click at [447, 207] on span "Bot Response" at bounding box center [448, 212] width 52 height 11
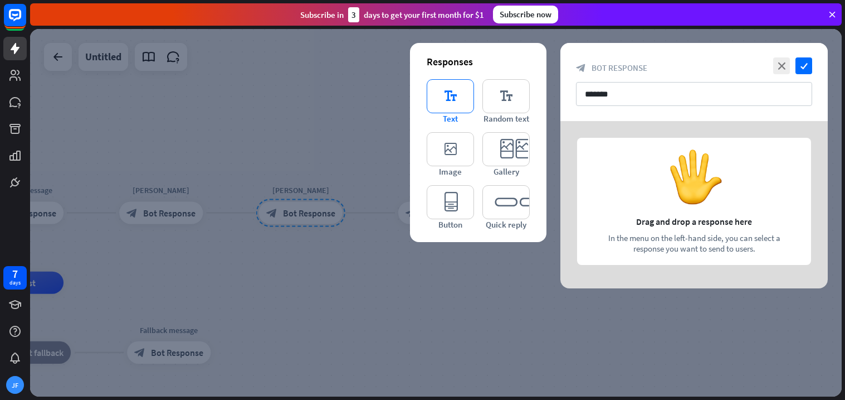
click at [472, 105] on icon "editor_text" at bounding box center [450, 96] width 47 height 34
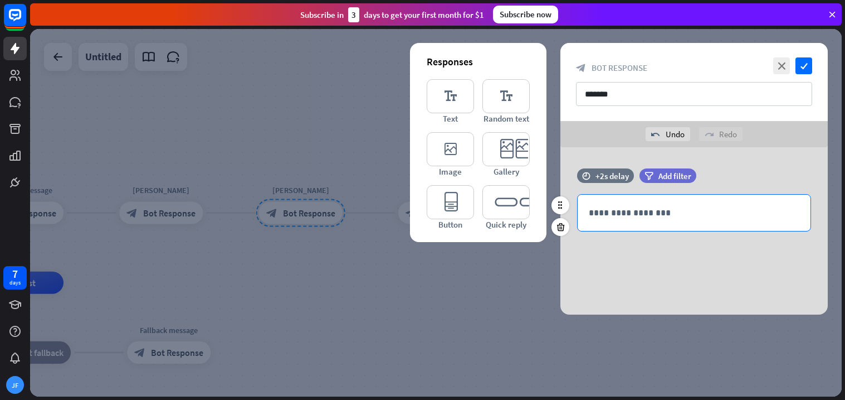
click at [655, 217] on p "**********" at bounding box center [694, 213] width 211 height 14
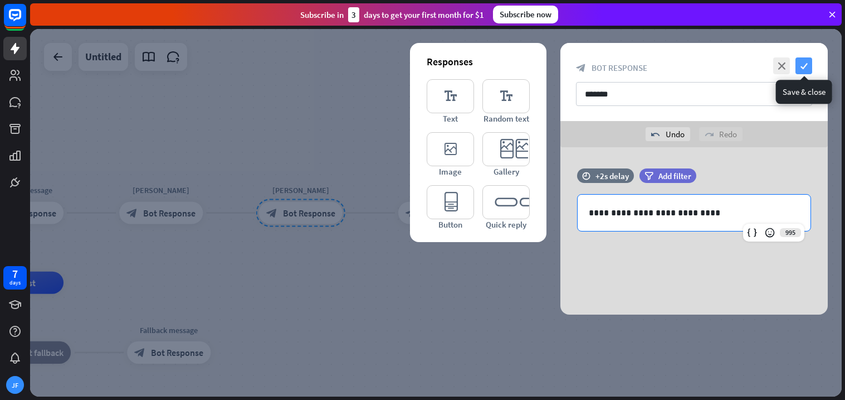
click at [808, 70] on icon "check" at bounding box center [804, 65] width 17 height 17
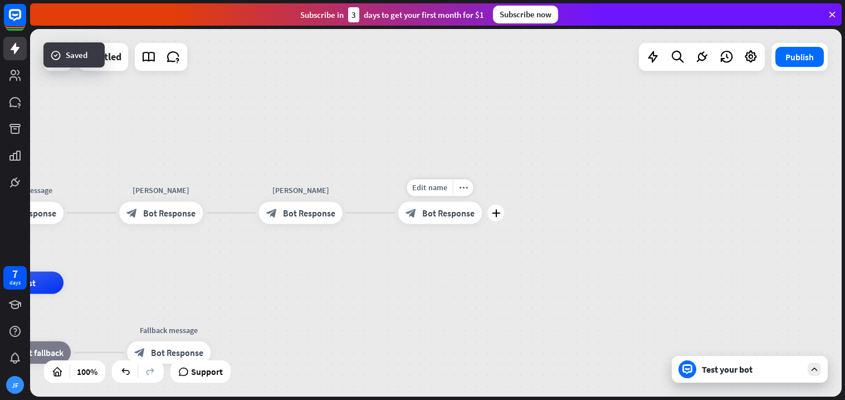
click at [464, 207] on span "Bot Response" at bounding box center [448, 212] width 52 height 11
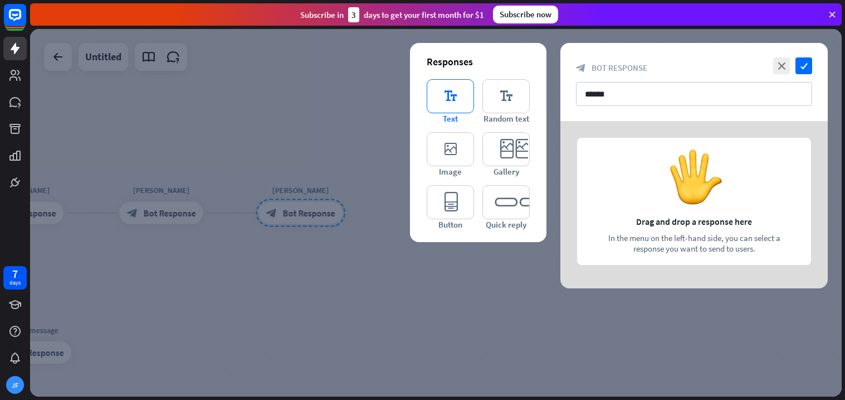
click at [463, 105] on icon "editor_text" at bounding box center [450, 96] width 47 height 34
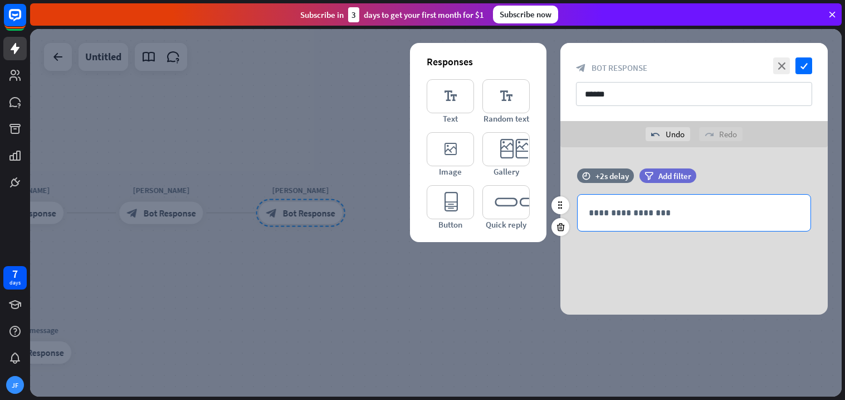
click at [632, 214] on p "**********" at bounding box center [694, 213] width 211 height 14
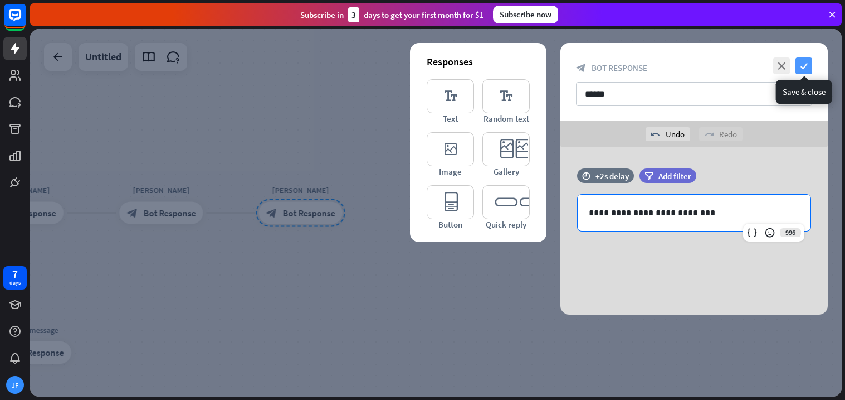
click at [809, 58] on icon "check" at bounding box center [804, 65] width 17 height 17
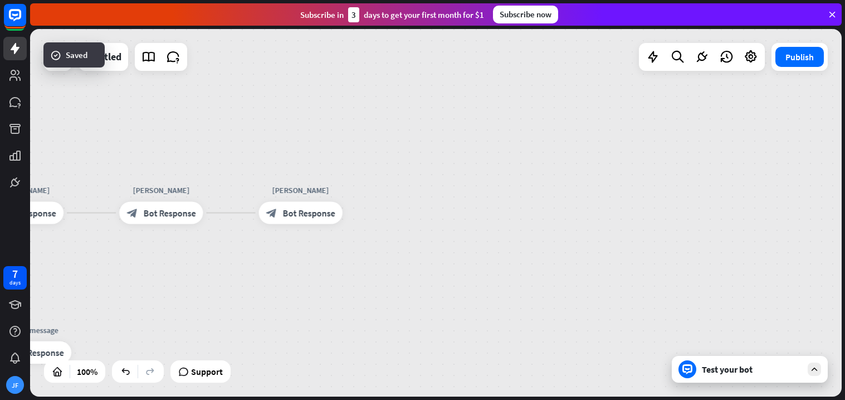
click at [774, 366] on div "Test your bot" at bounding box center [752, 368] width 100 height 11
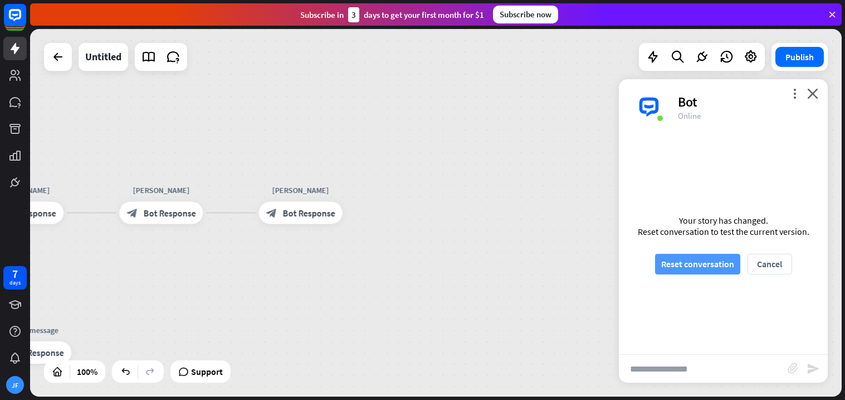
click at [712, 259] on button "Reset conversation" at bounding box center [697, 264] width 85 height 21
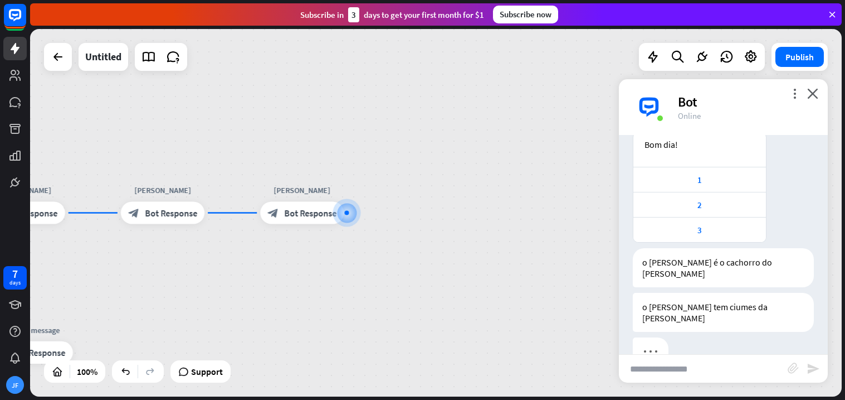
scroll to position [97, 0]
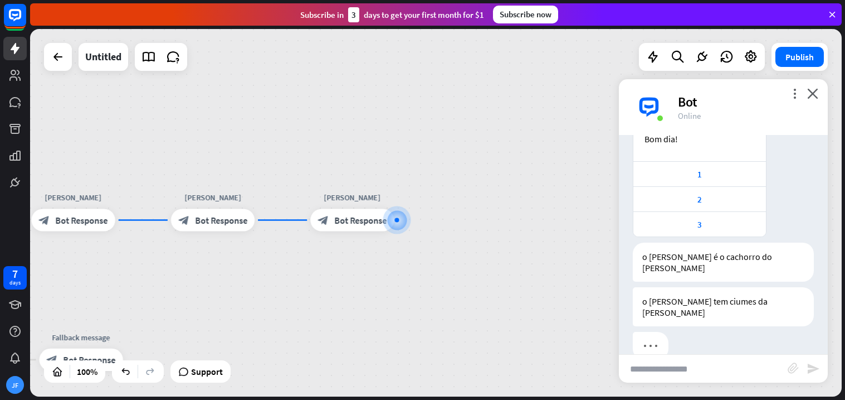
drag, startPoint x: 472, startPoint y: 142, endPoint x: 522, endPoint y: 148, distance: 50.0
click at [522, 148] on div "home_2 Start point Welcome message block_bot_response Bot Response [PERSON_NAME…" at bounding box center [436, 212] width 812 height 367
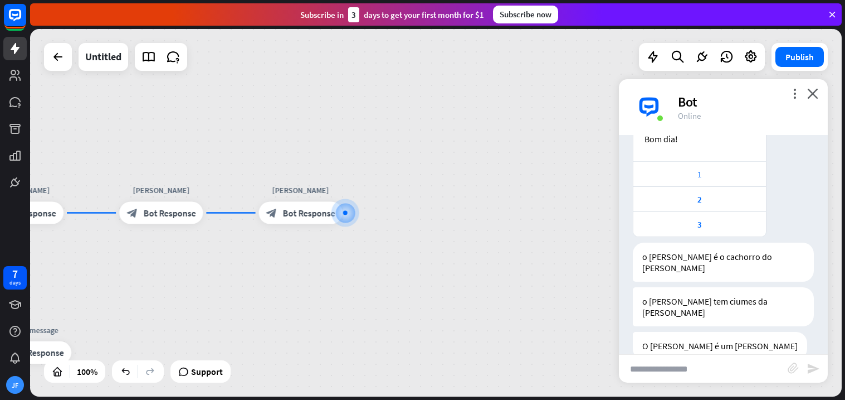
click at [683, 174] on div "1" at bounding box center [699, 174] width 121 height 11
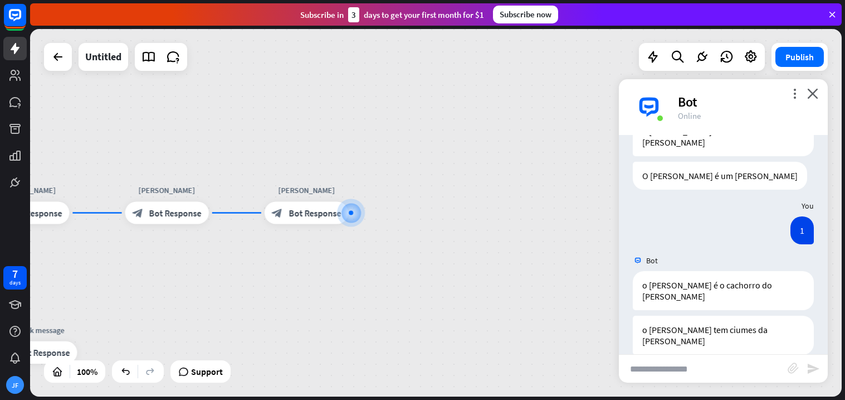
scroll to position [273, 0]
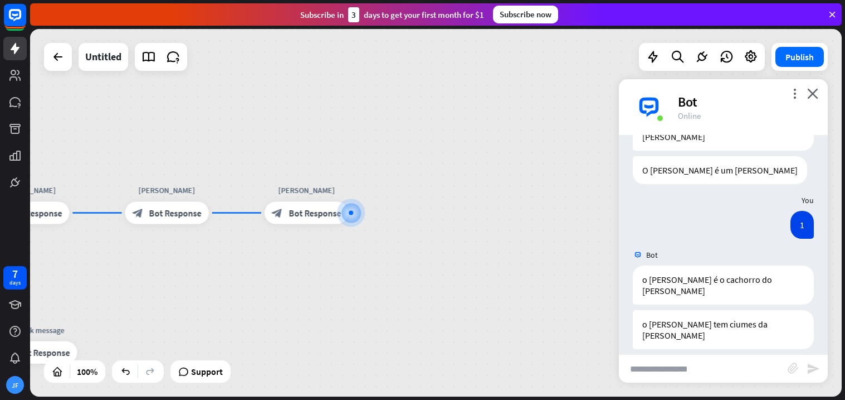
click at [821, 95] on div "more_vert close Bot Online" at bounding box center [723, 107] width 209 height 56
click at [809, 91] on icon "close" at bounding box center [813, 93] width 11 height 11
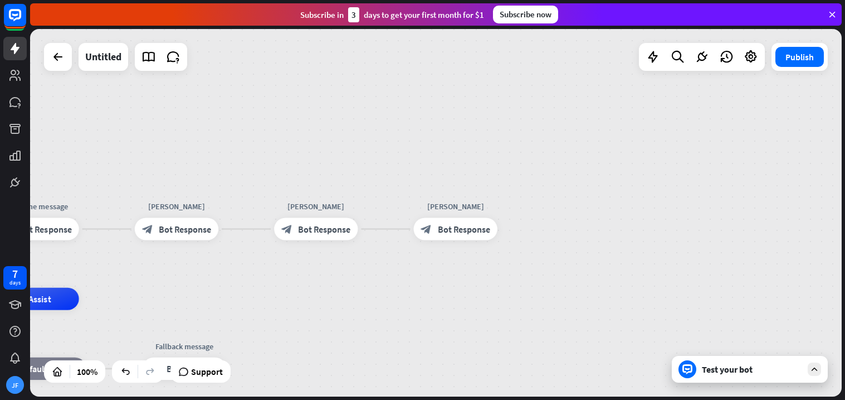
drag, startPoint x: 391, startPoint y: 113, endPoint x: 546, endPoint y: 128, distance: 155.7
click at [546, 128] on div "home_2 Start point Welcome message block_bot_response Bot Response [PERSON_NAME…" at bounding box center [436, 212] width 812 height 367
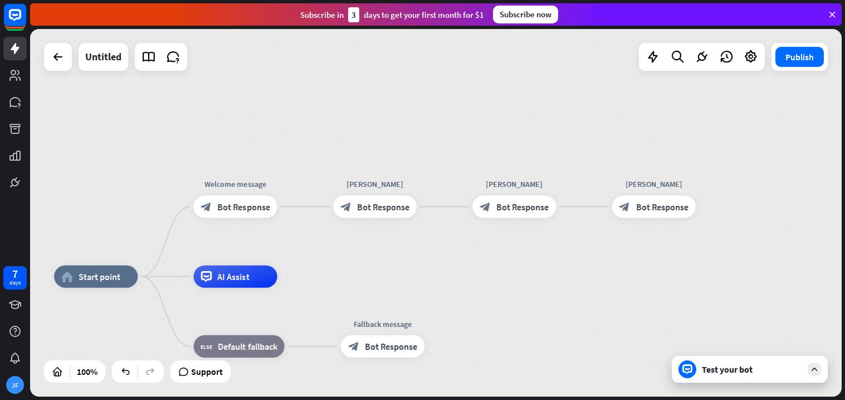
drag, startPoint x: 321, startPoint y: 116, endPoint x: 519, endPoint y: 95, distance: 199.5
click at [519, 95] on div "home_2 Start point Welcome message block_bot_response Bot Response [PERSON_NAME…" at bounding box center [436, 212] width 812 height 367
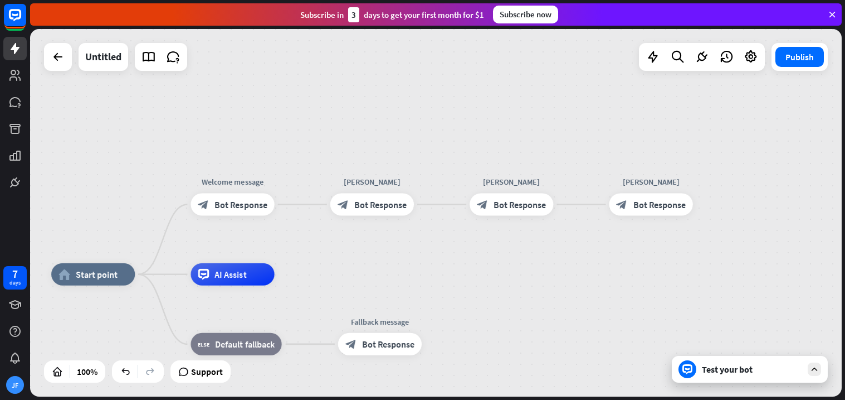
click at [514, 93] on div "home_2 Start point Welcome message block_bot_response Bot Response [PERSON_NAME…" at bounding box center [436, 212] width 812 height 367
click at [259, 198] on span "Bot Response" at bounding box center [240, 203] width 52 height 11
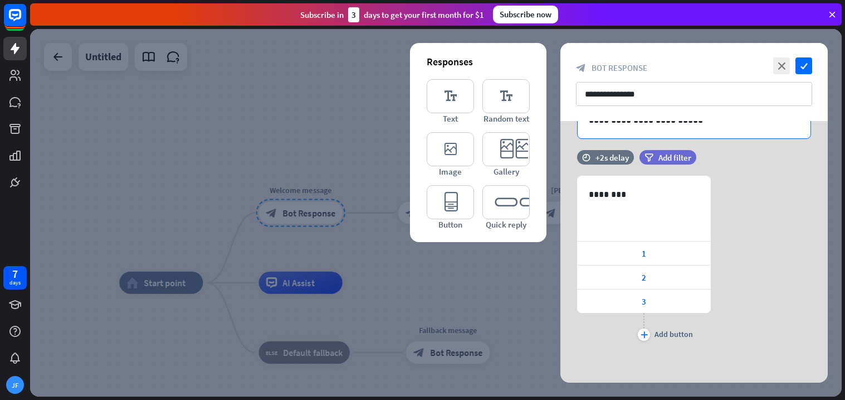
scroll to position [101, 0]
click at [648, 162] on div "filter Add filter" at bounding box center [668, 157] width 57 height 14
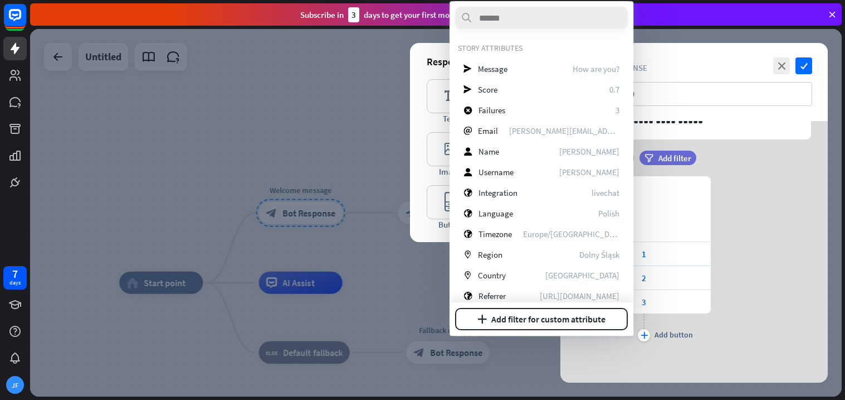
click at [764, 163] on div "time +2s delay filter Add filter" at bounding box center [695, 163] width 268 height 26
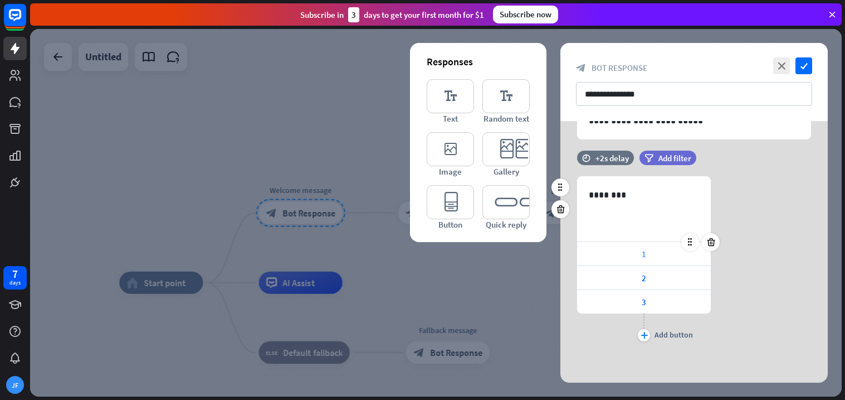
click at [658, 255] on div "1" at bounding box center [644, 253] width 134 height 23
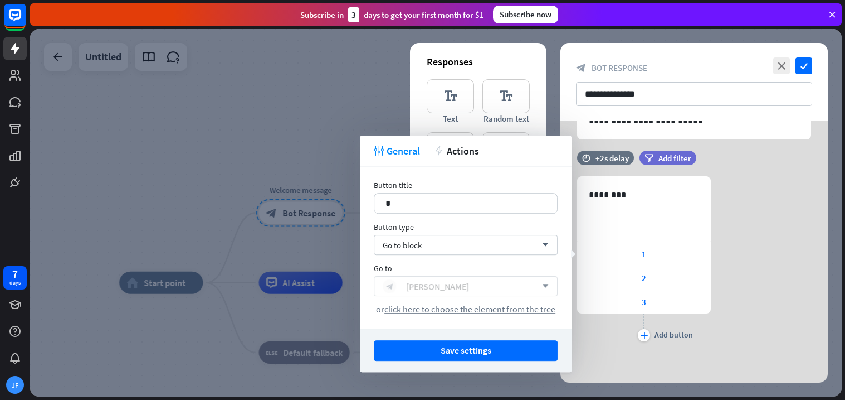
click at [524, 289] on div "block_bot_response [PERSON_NAME]" at bounding box center [460, 285] width 154 height 13
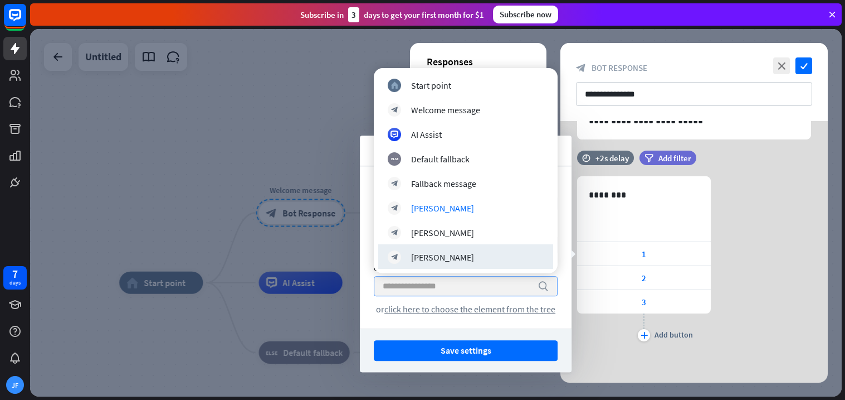
click at [769, 273] on div "632 ******** 1 2 3 plus Add button" at bounding box center [695, 260] width 268 height 168
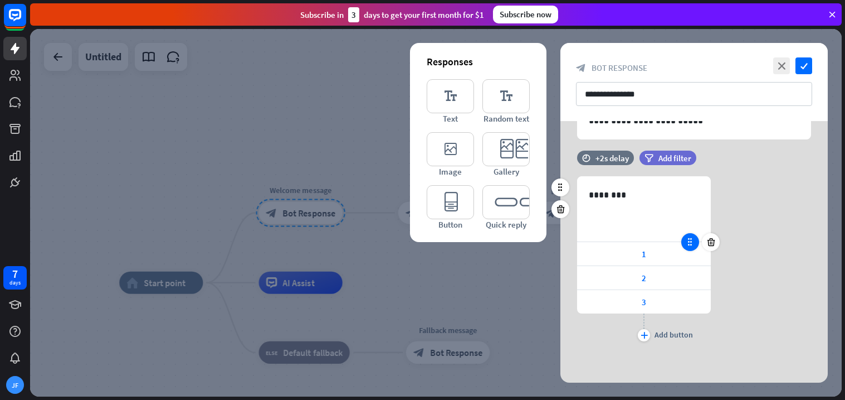
click at [698, 245] on div at bounding box center [691, 242] width 18 height 18
click at [697, 244] on div at bounding box center [691, 242] width 18 height 18
click at [450, 196] on icon "editor_button" at bounding box center [450, 202] width 47 height 34
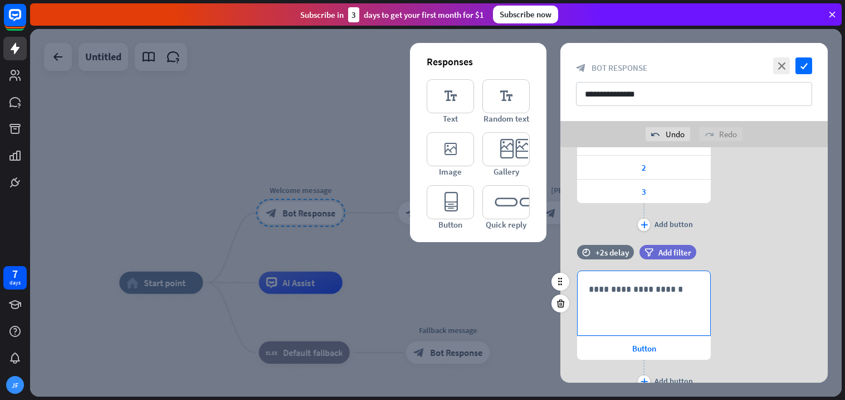
scroll to position [284, 0]
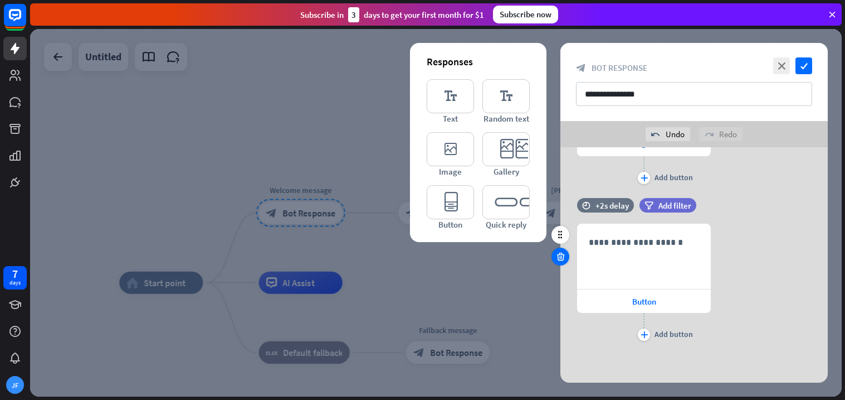
click at [557, 260] on icon at bounding box center [561, 256] width 11 height 10
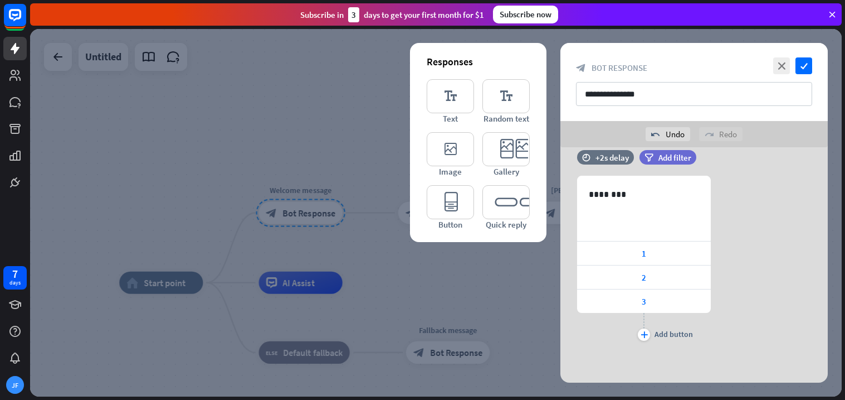
scroll to position [128, 0]
click at [643, 154] on div "filter Add filter" at bounding box center [668, 157] width 57 height 14
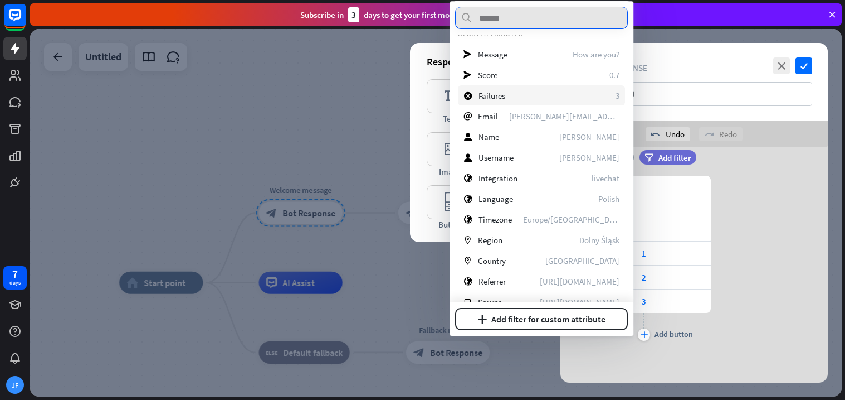
scroll to position [0, 0]
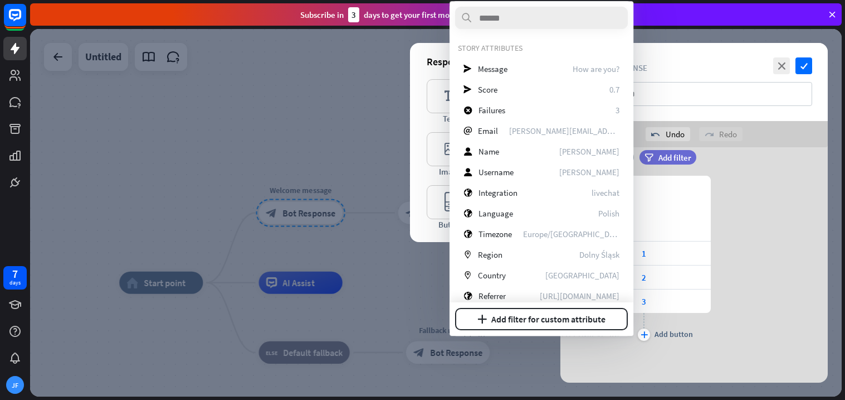
click at [746, 154] on div "filter Add filter" at bounding box center [696, 157] width 113 height 14
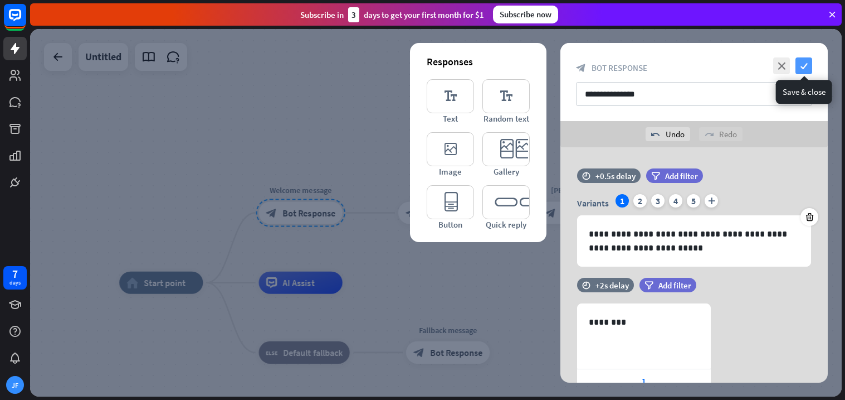
click at [809, 59] on icon "check" at bounding box center [804, 65] width 17 height 17
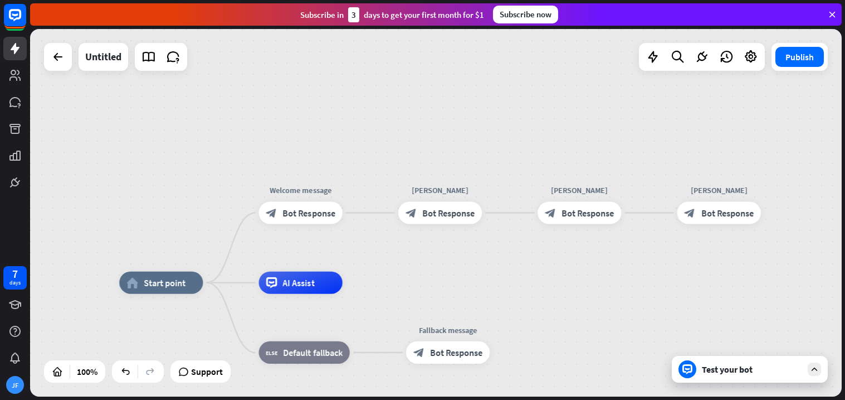
drag, startPoint x: 442, startPoint y: 216, endPoint x: 350, endPoint y: 139, distance: 119.5
click at [350, 139] on div "home_2 Start point Welcome message block_bot_response Bot Response [PERSON_NAME…" at bounding box center [436, 212] width 812 height 367
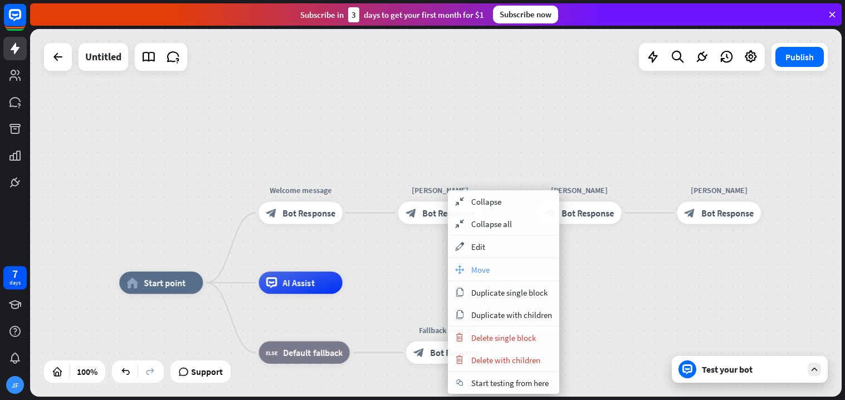
click at [527, 269] on div "move_block Move" at bounding box center [503, 269] width 111 height 22
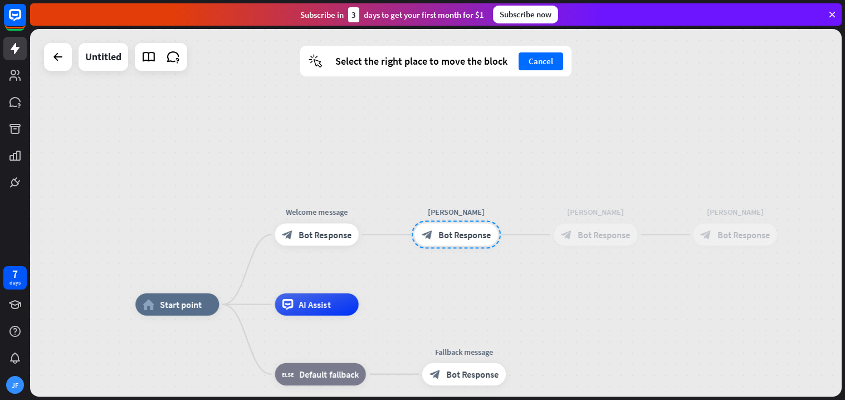
drag, startPoint x: 347, startPoint y: 123, endPoint x: 361, endPoint y: 138, distance: 20.5
click at [361, 138] on div "home_2 Start point Welcome message block_bot_response Bot Response [PERSON_NAME…" at bounding box center [436, 212] width 812 height 367
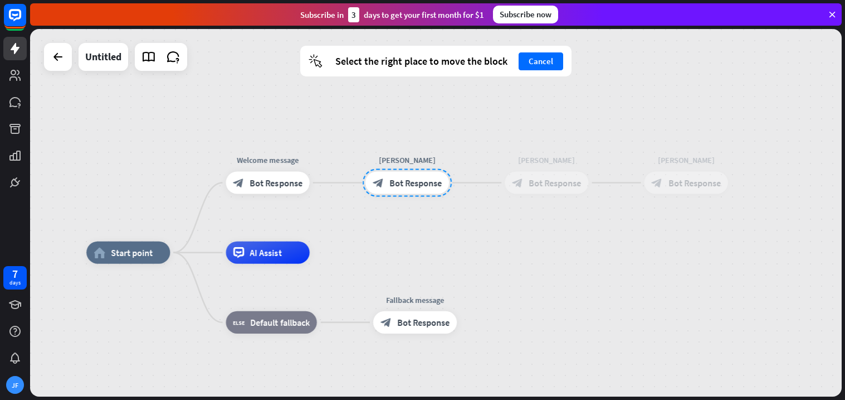
drag, startPoint x: 449, startPoint y: 218, endPoint x: 402, endPoint y: 172, distance: 65.4
click at [402, 172] on div at bounding box center [407, 182] width 89 height 28
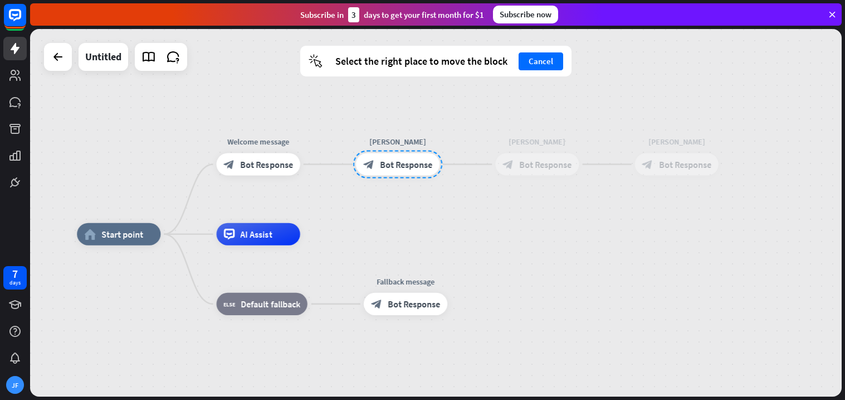
drag, startPoint x: 407, startPoint y: 182, endPoint x: 403, endPoint y: 169, distance: 13.0
click at [403, 169] on div at bounding box center [397, 164] width 89 height 28
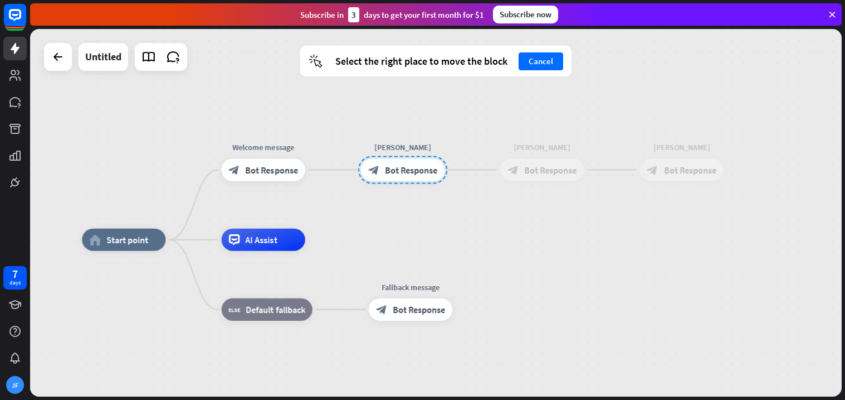
click at [448, 221] on div "home_2 Start point Welcome message block_bot_response Bot Response [PERSON_NAME…" at bounding box center [436, 212] width 812 height 367
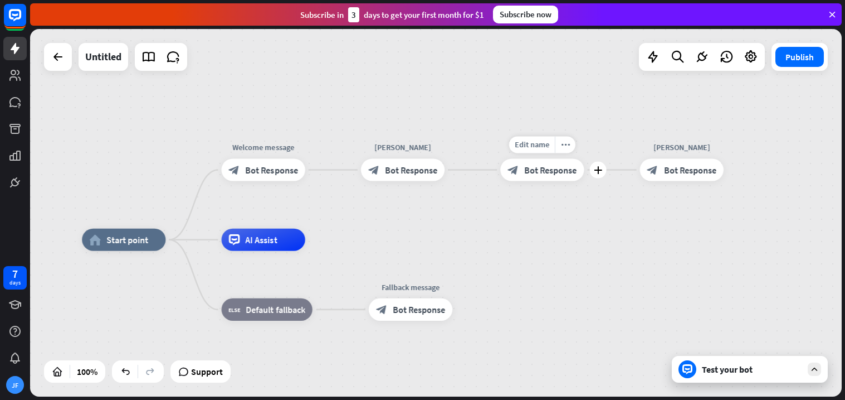
click at [568, 164] on span "Bot Response" at bounding box center [550, 169] width 52 height 11
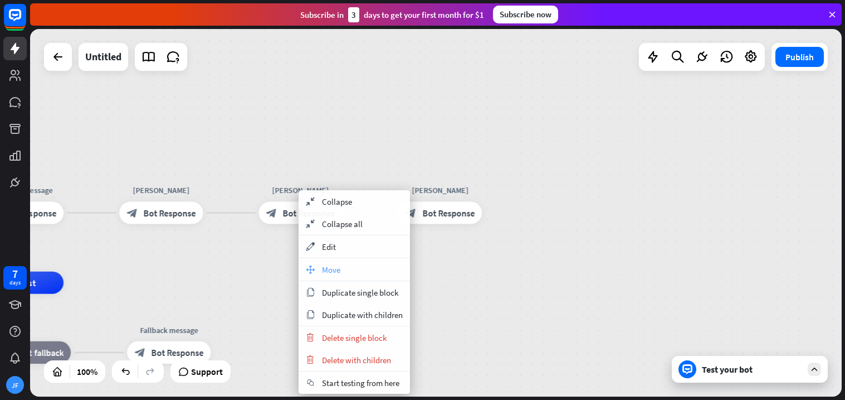
click at [339, 274] on span "Move" at bounding box center [331, 269] width 18 height 11
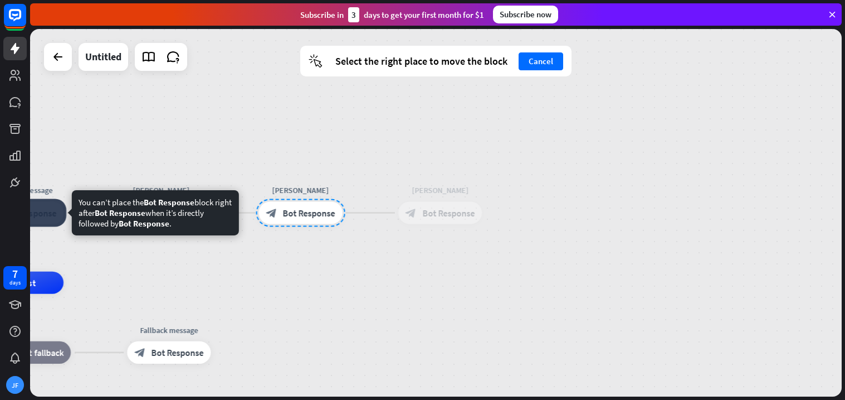
click at [57, 212] on div at bounding box center [21, 212] width 89 height 28
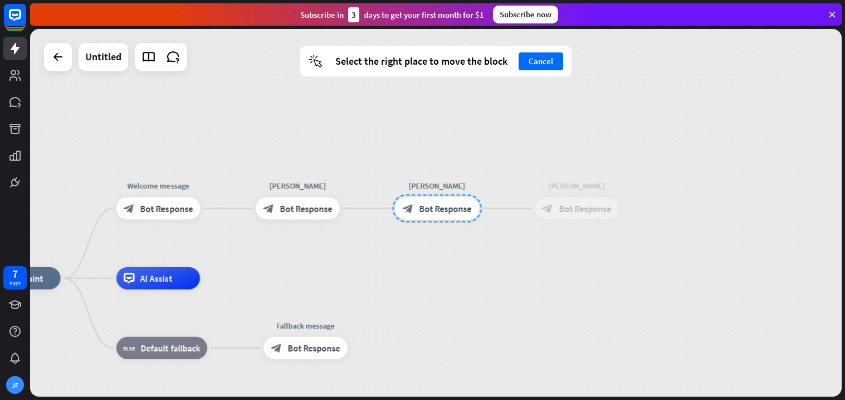
drag, startPoint x: 205, startPoint y: 261, endPoint x: 344, endPoint y: 256, distance: 139.4
click at [344, 256] on div "home_2 Start point Welcome message block_bot_response Bot Response [PERSON_NAME…" at bounding box center [436, 212] width 812 height 367
click at [533, 59] on button "Cancel" at bounding box center [541, 61] width 45 height 18
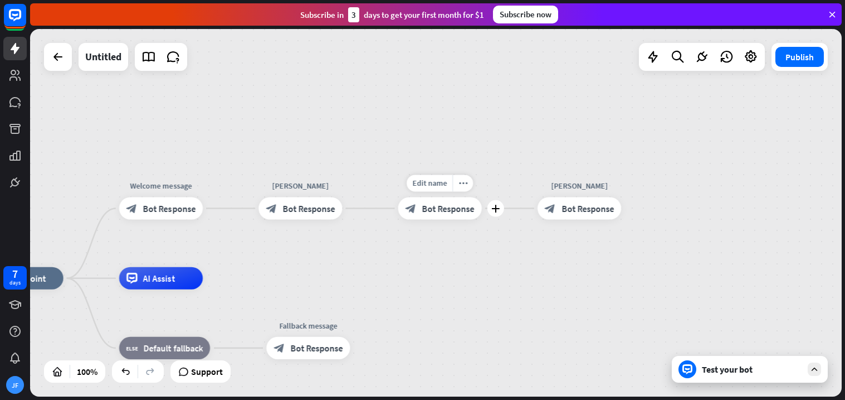
click at [465, 202] on span "Bot Response" at bounding box center [448, 207] width 52 height 11
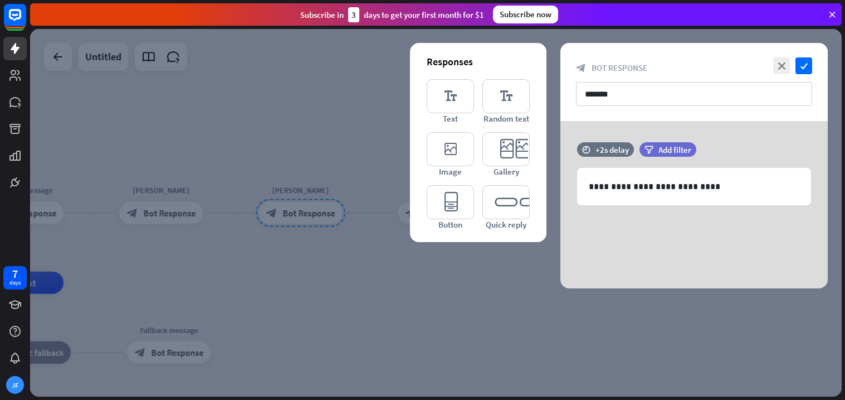
click at [289, 125] on div at bounding box center [436, 212] width 812 height 367
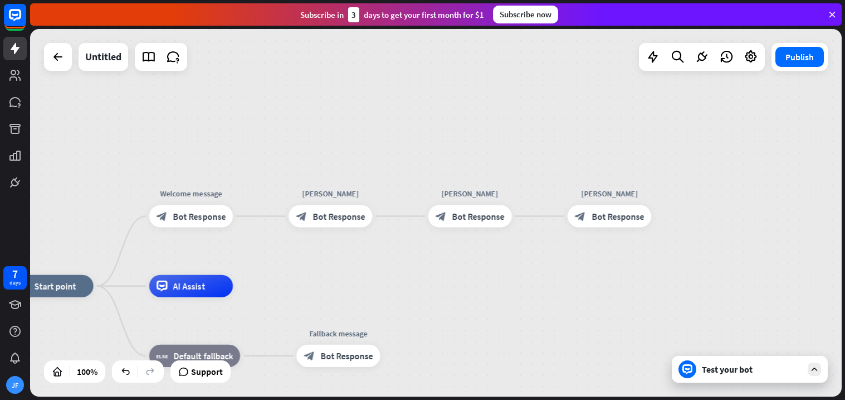
drag, startPoint x: 302, startPoint y: 137, endPoint x: 471, endPoint y: 140, distance: 169.5
click at [471, 140] on div "home_2 Start point Welcome message block_bot_response Bot Response [PERSON_NAME…" at bounding box center [436, 212] width 812 height 367
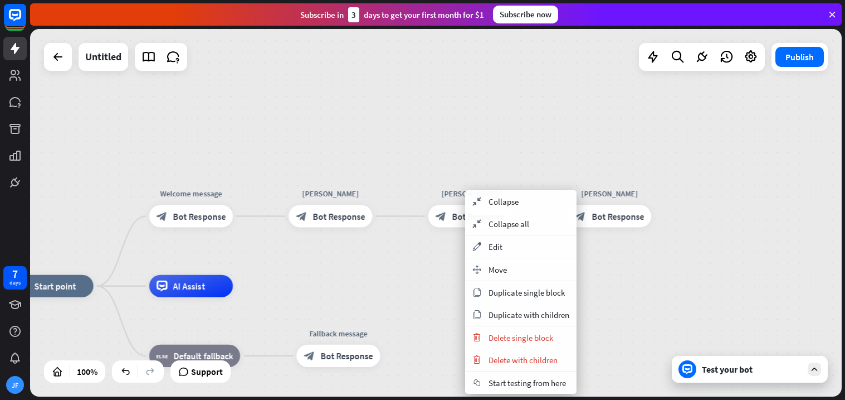
click at [560, 141] on div "home_2 Start point Welcome message block_bot_response Bot Response [PERSON_NAME…" at bounding box center [436, 212] width 812 height 367
